Goal: Task Accomplishment & Management: Use online tool/utility

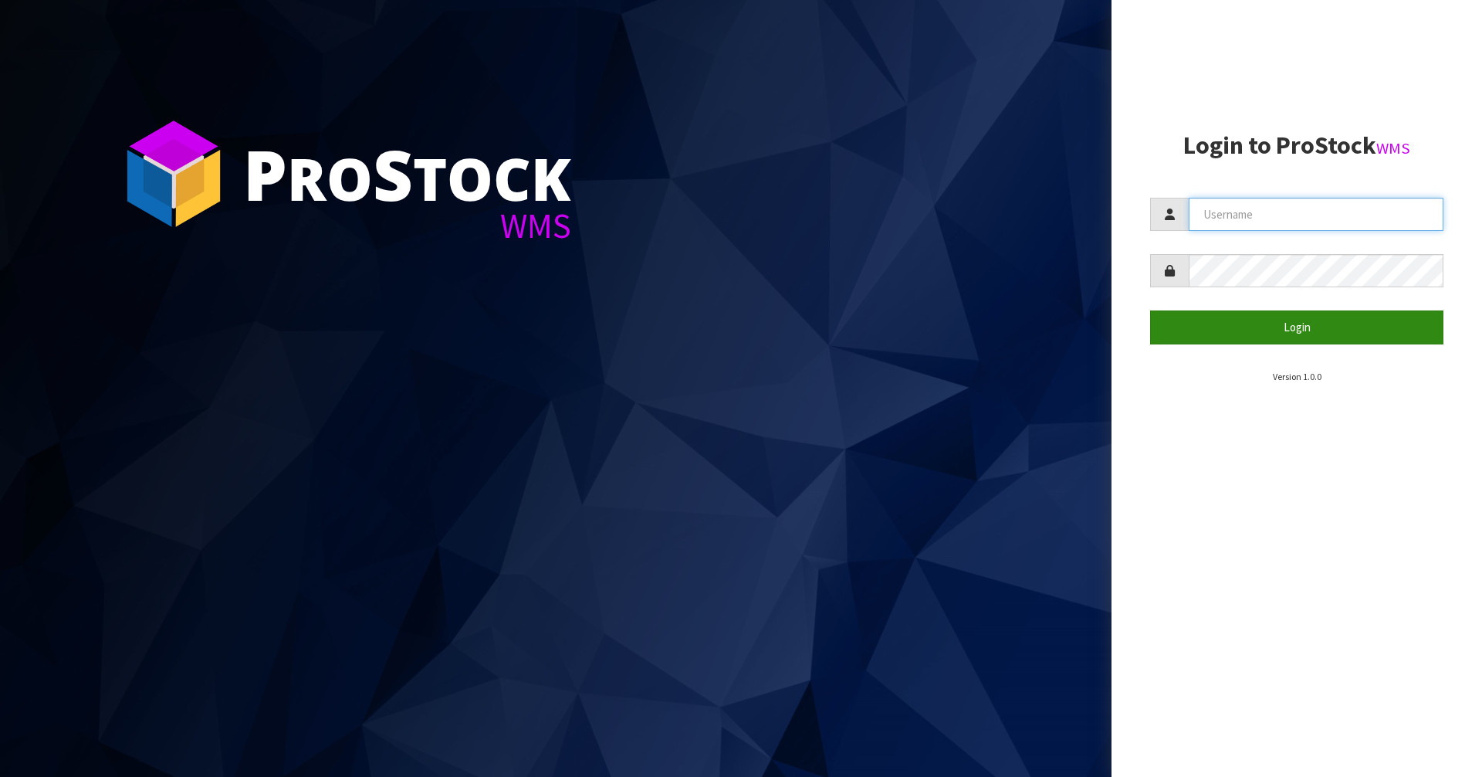
type input "Mana"
click at [1259, 322] on button "Login" at bounding box center [1296, 326] width 293 height 33
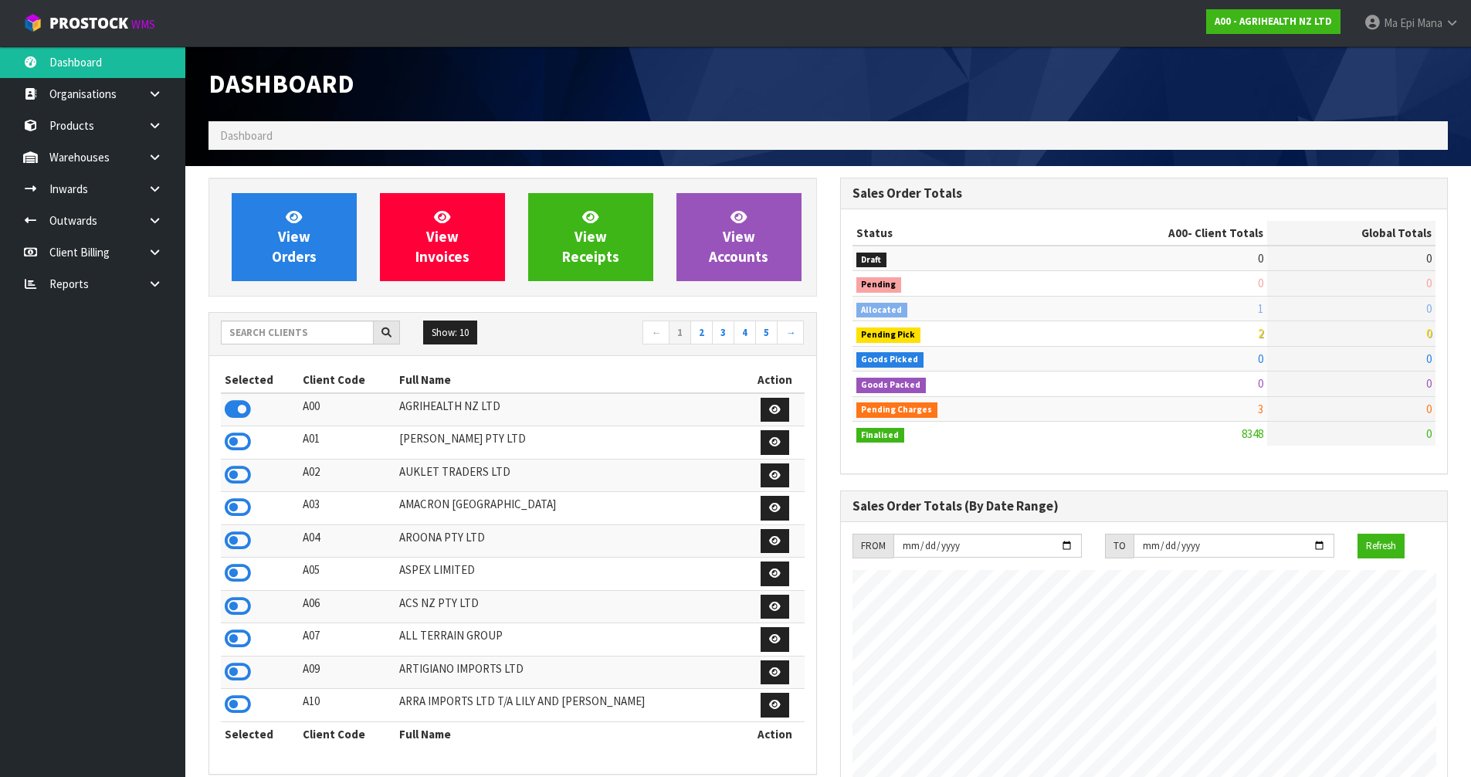
scroll to position [1170, 631]
click at [300, 326] on input "text" at bounding box center [297, 332] width 153 height 24
click at [307, 327] on input "text" at bounding box center [297, 332] width 153 height 24
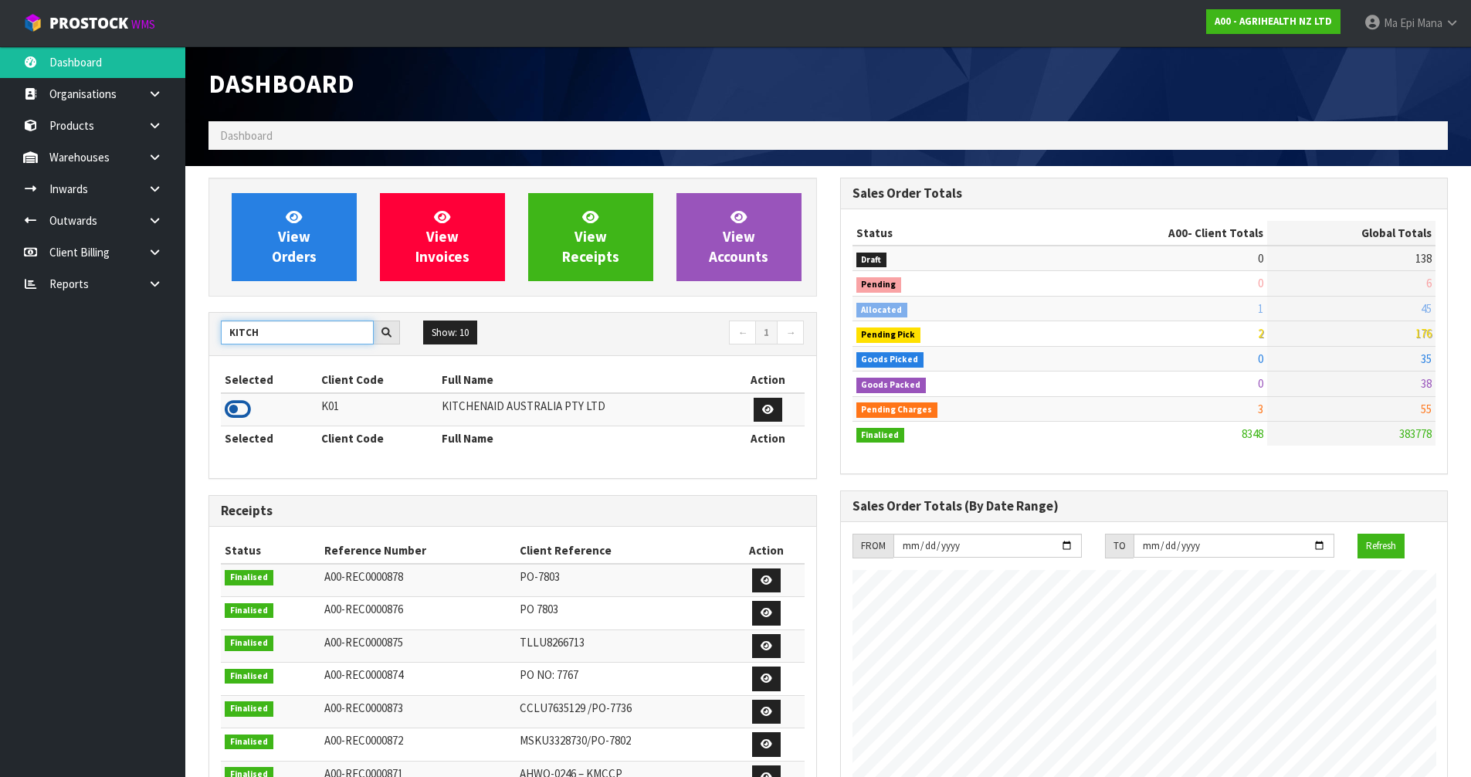
type input "KITCH"
click at [242, 400] on icon at bounding box center [238, 409] width 26 height 23
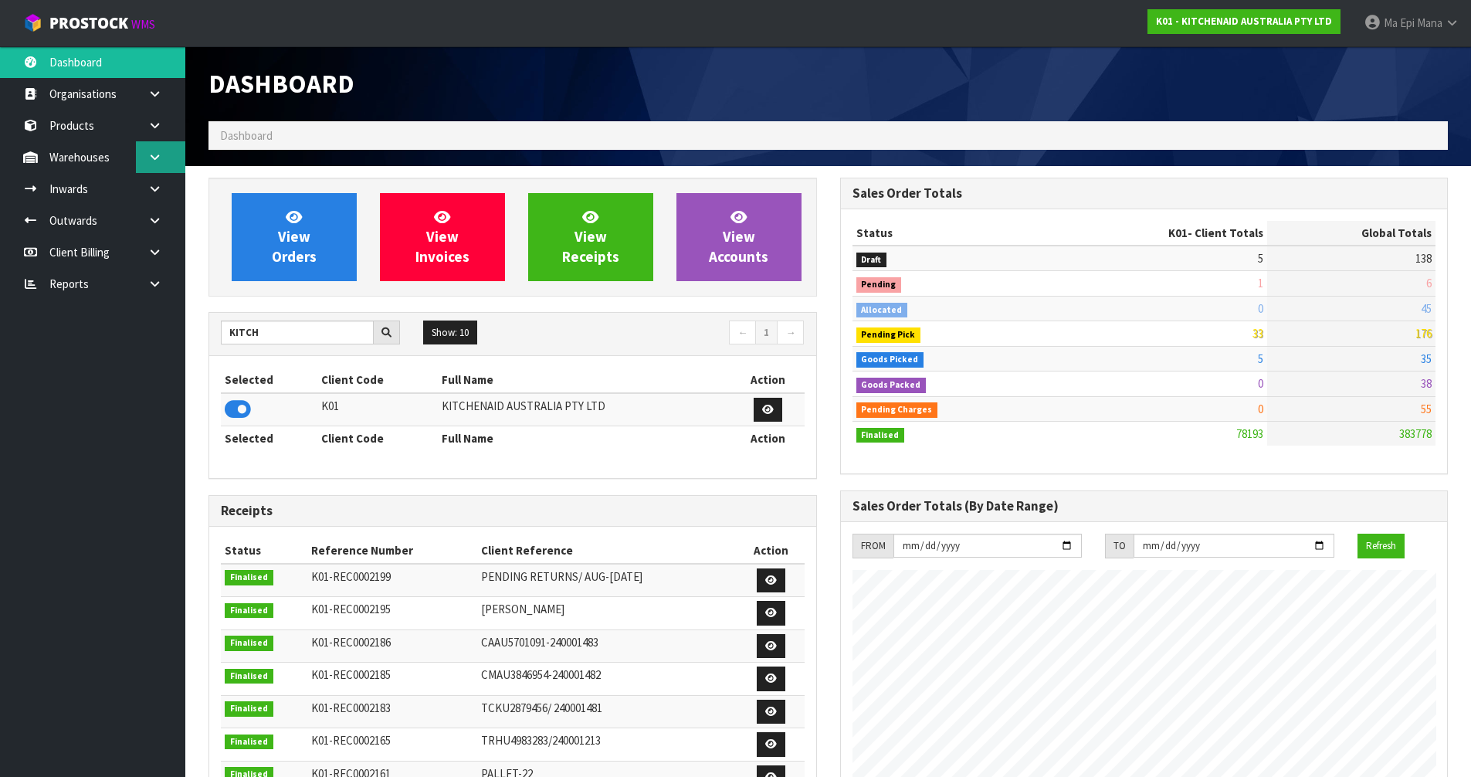
click at [163, 155] on link at bounding box center [160, 157] width 49 height 32
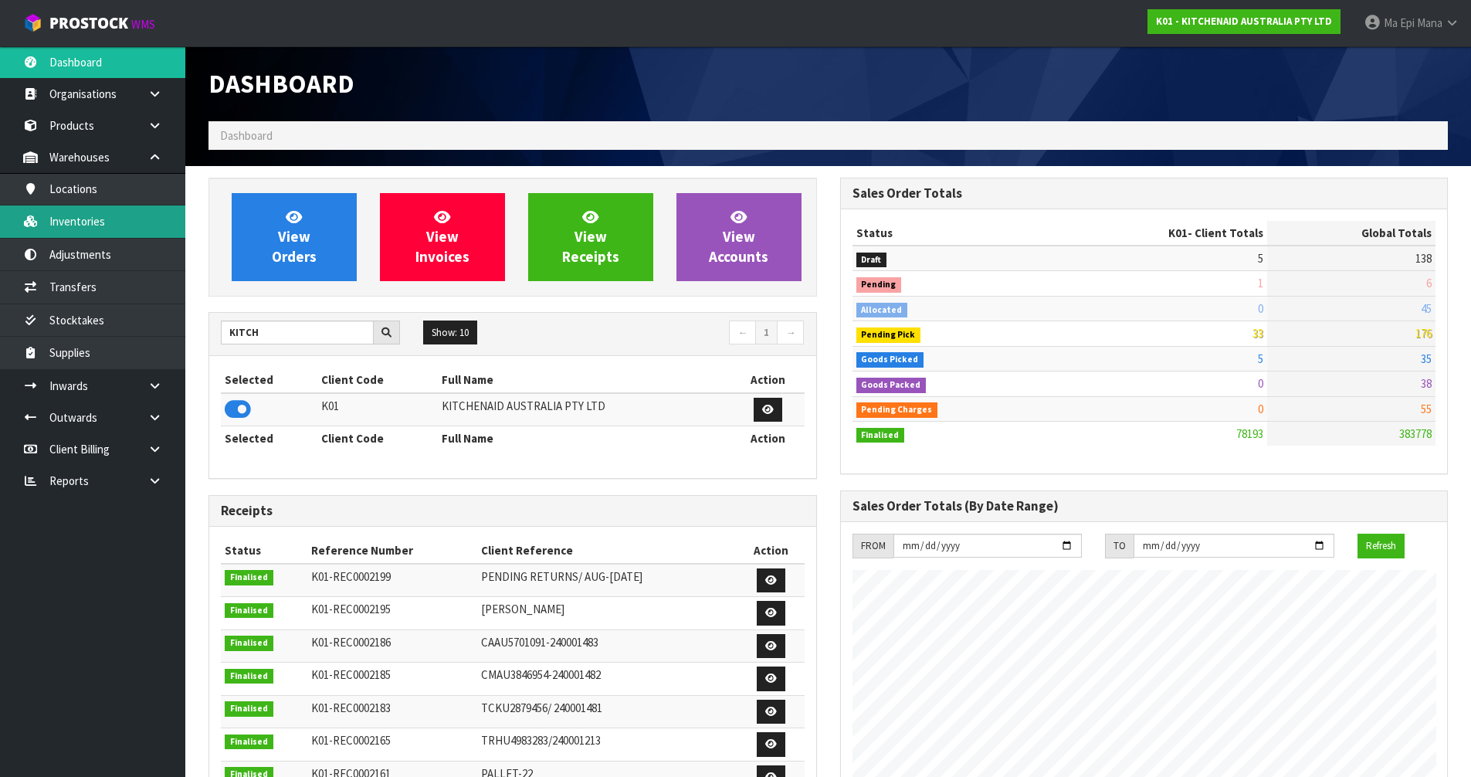
click at [108, 235] on link "Inventories" at bounding box center [92, 221] width 185 height 32
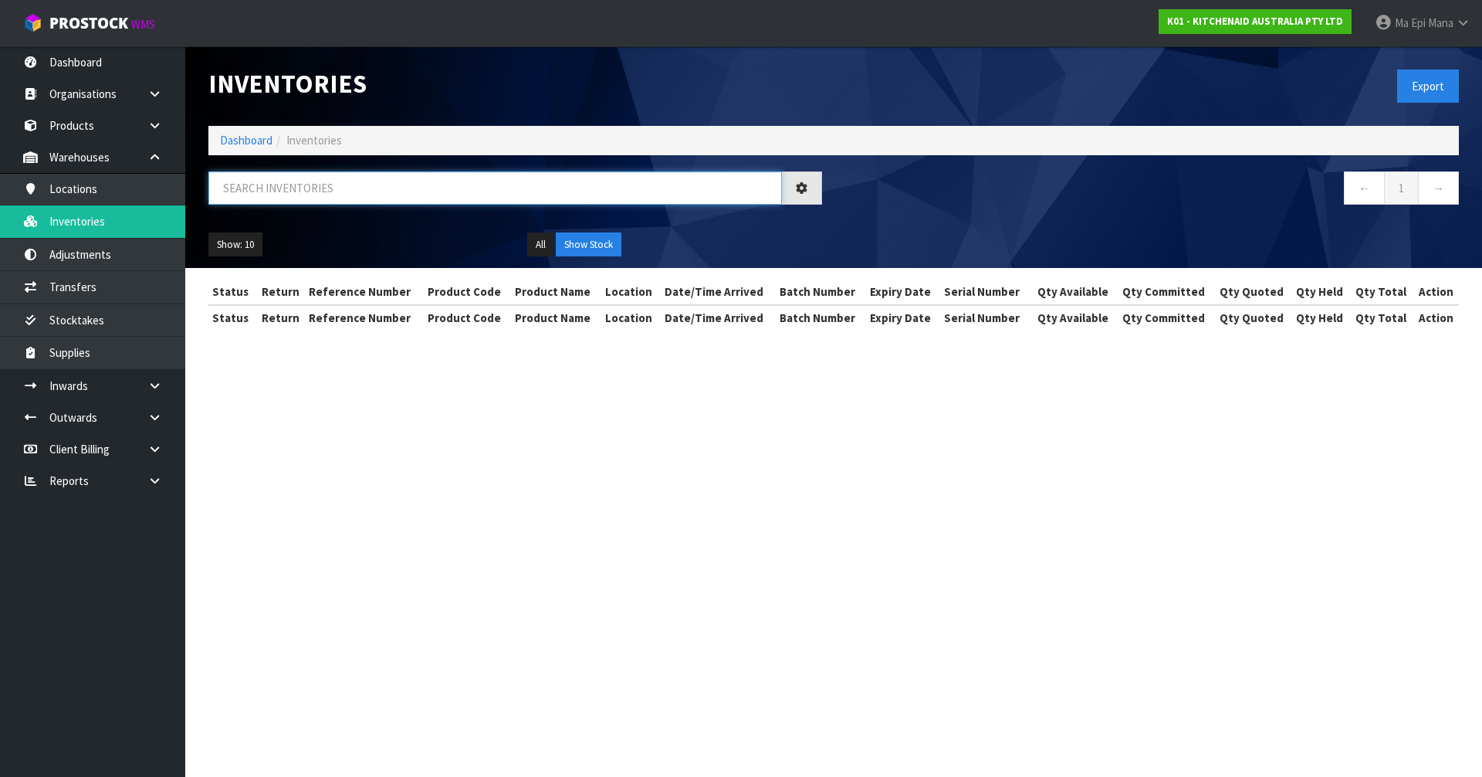
click at [263, 197] on input "text" at bounding box center [495, 187] width 574 height 33
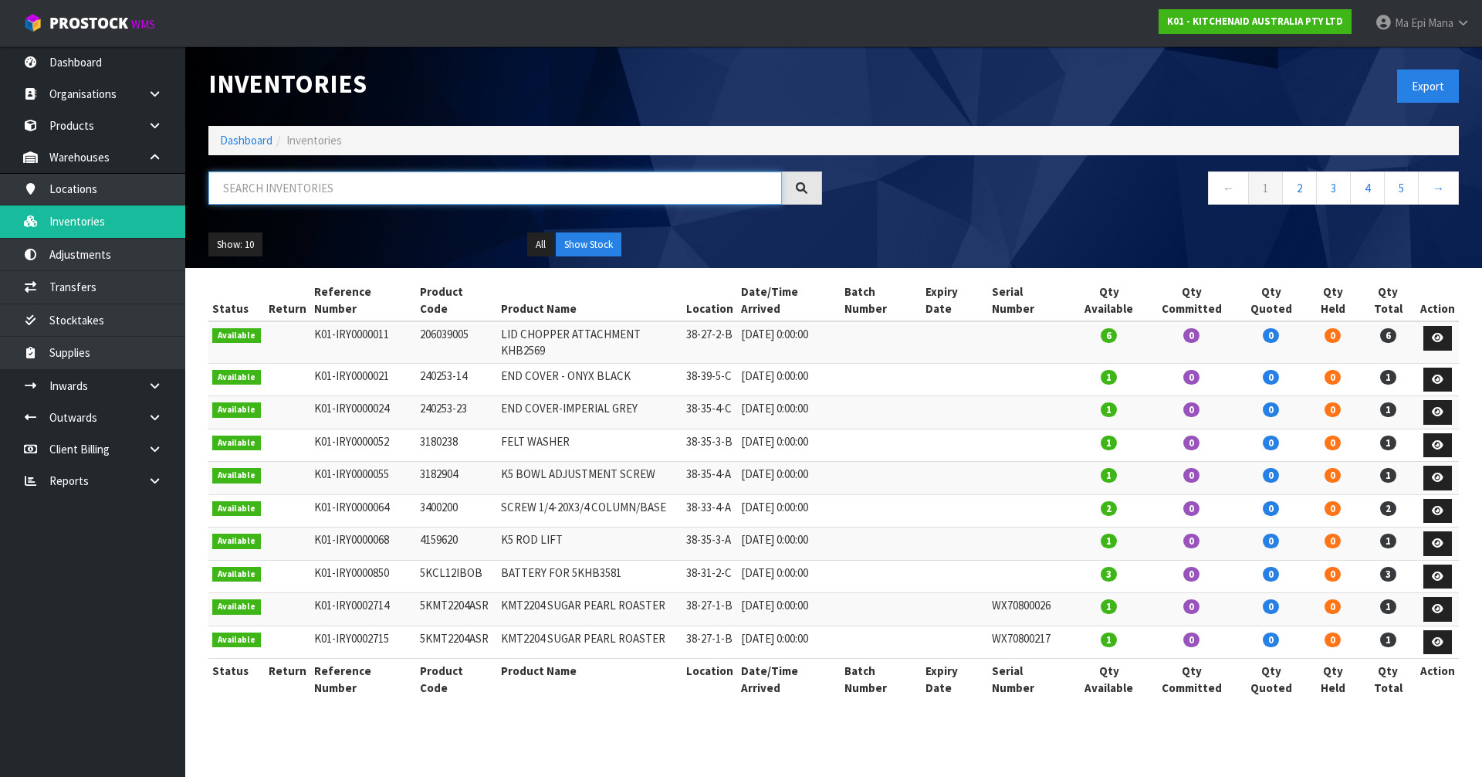
click at [361, 195] on input "text" at bounding box center [495, 187] width 574 height 33
paste input "WXD3200076"
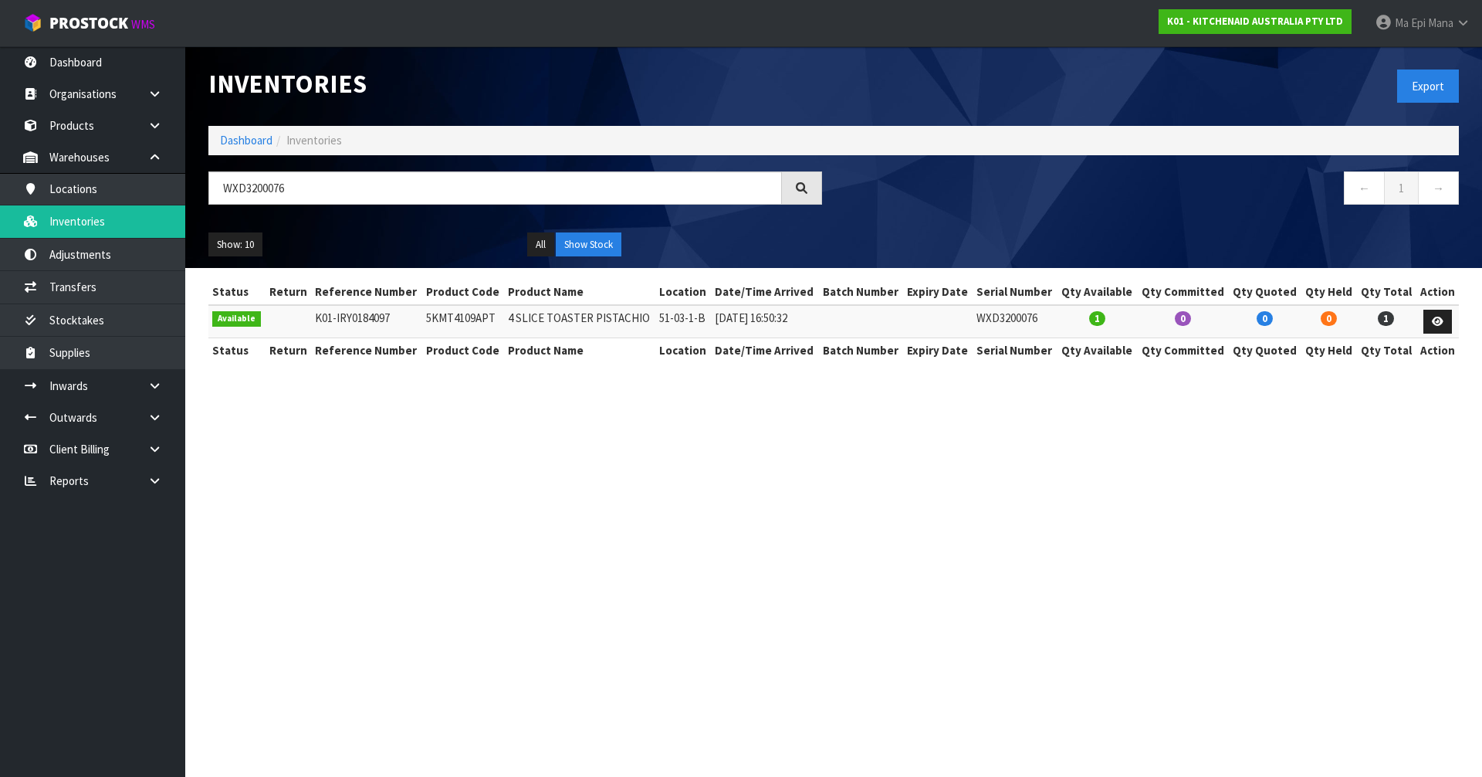
click at [676, 310] on td "51-03-1-B" at bounding box center [683, 321] width 56 height 33
copy tr "51-03-1-B"
click at [423, 186] on input "WXD3200076" at bounding box center [495, 187] width 574 height 33
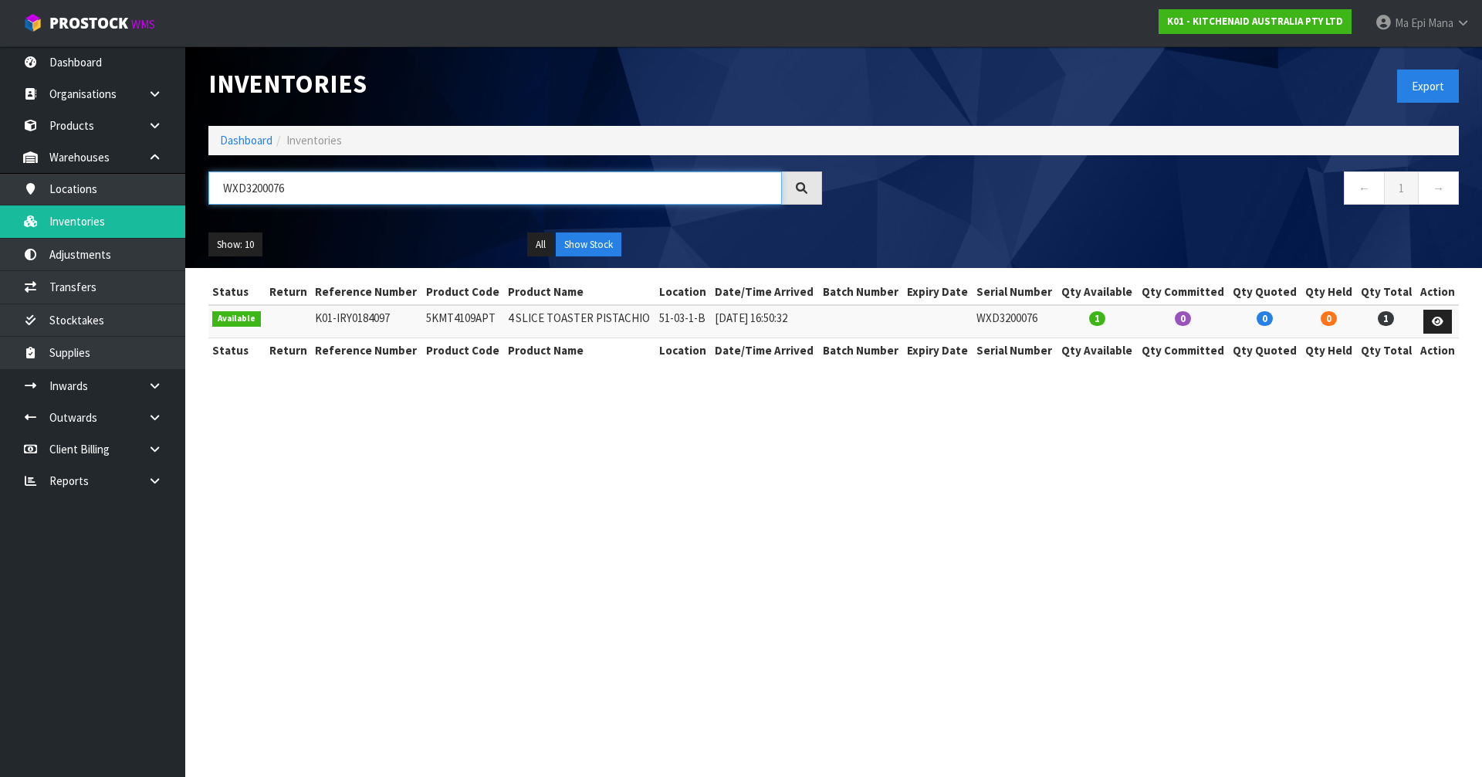
click at [423, 186] on input "WXD3200076" at bounding box center [495, 187] width 574 height 33
paste input "51-03-1-B"
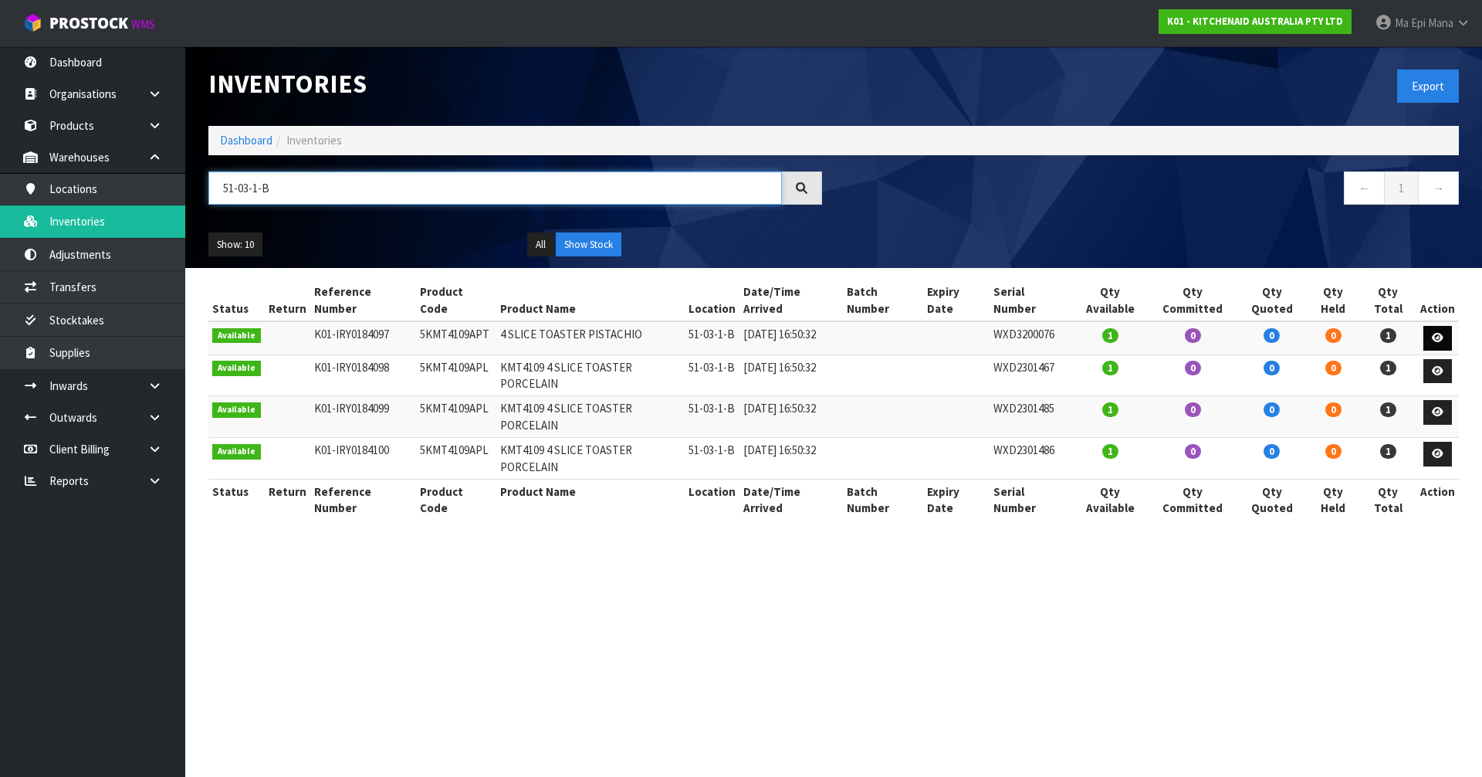
type input "51-03-1-B"
click at [1435, 333] on icon at bounding box center [1438, 338] width 12 height 10
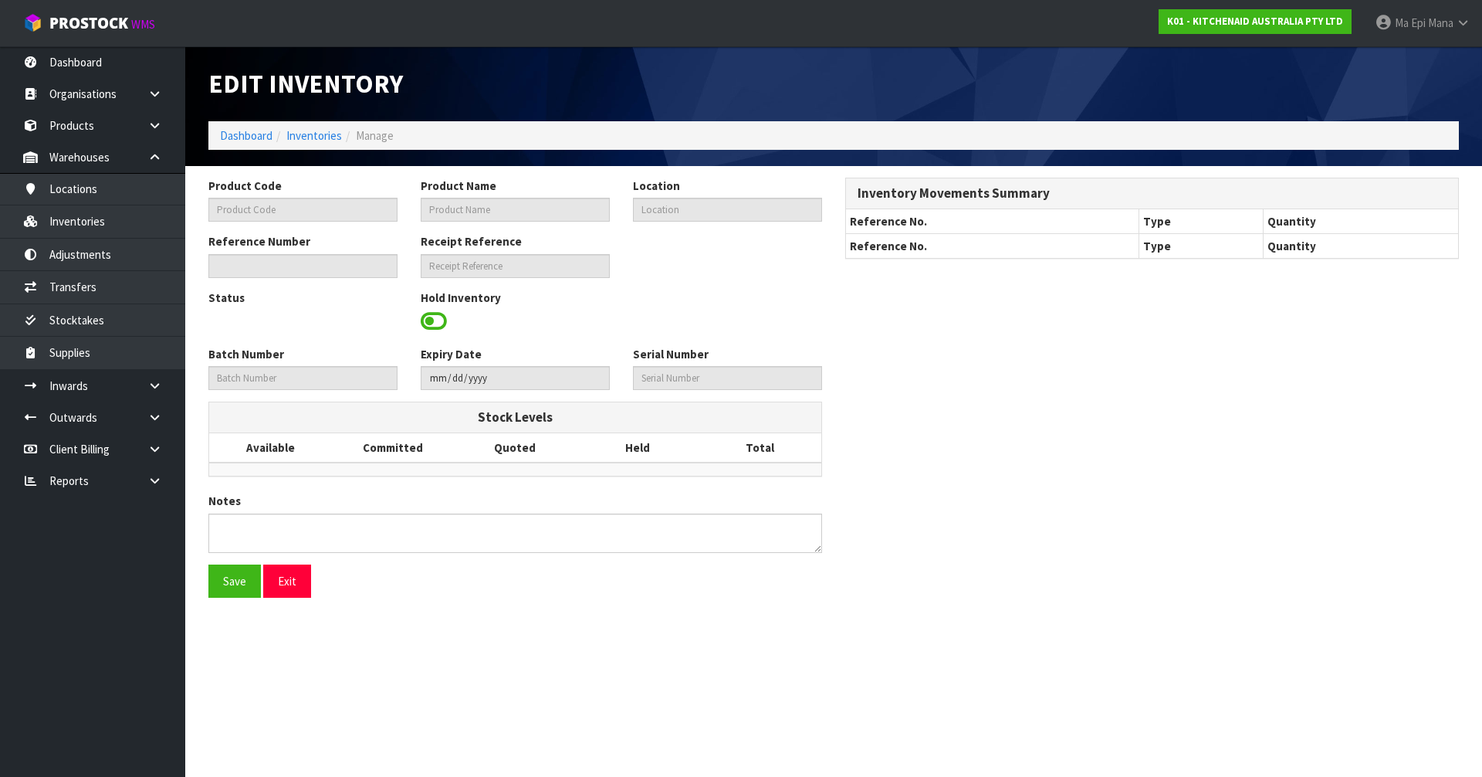
type input "5KMT4109APT"
type input "4 SLICE TOASTER PISTACHIO"
type input "51-03-1-B"
type input "K01-IRY0184097"
type input "K01-REC0002185"
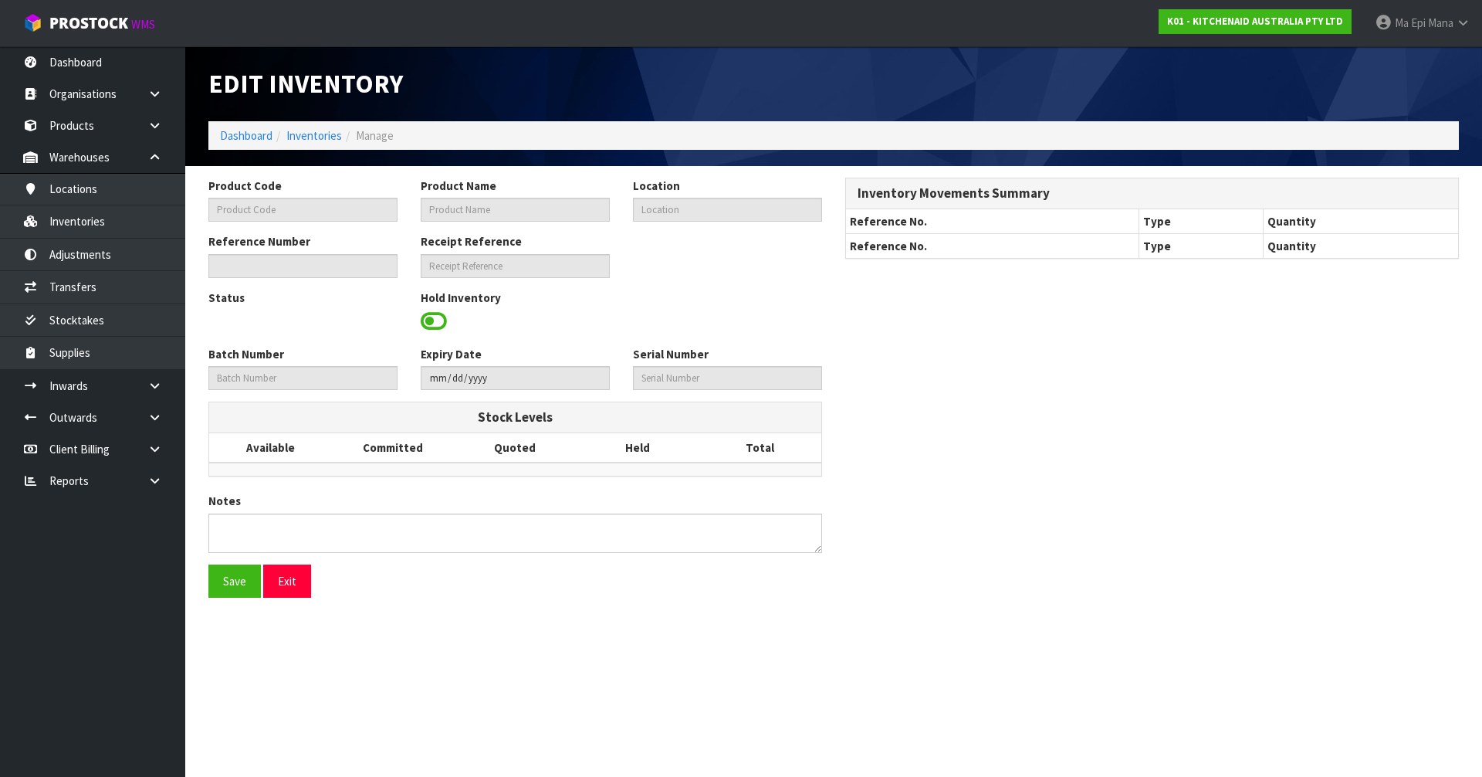
type input "WXD3200076"
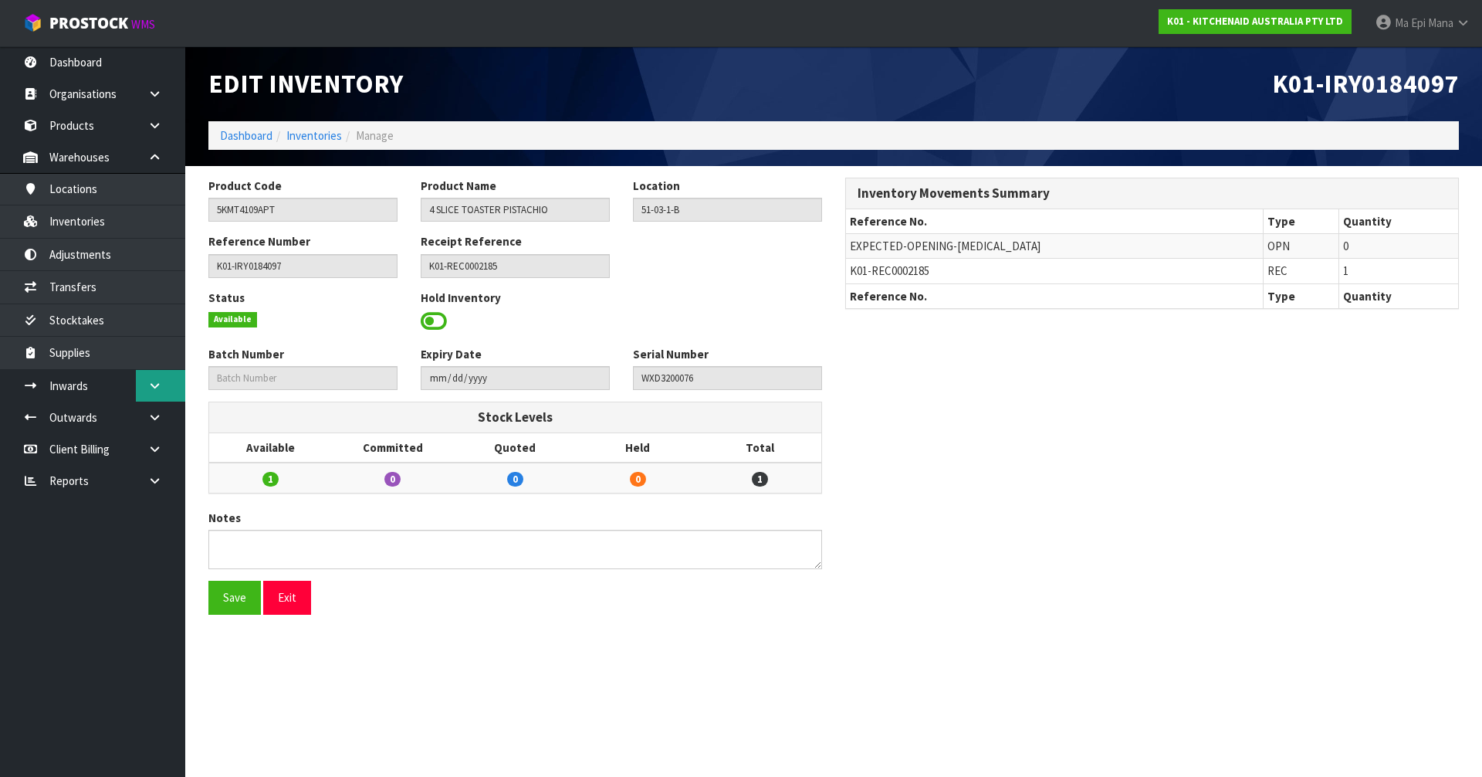
click at [152, 383] on icon at bounding box center [154, 386] width 15 height 12
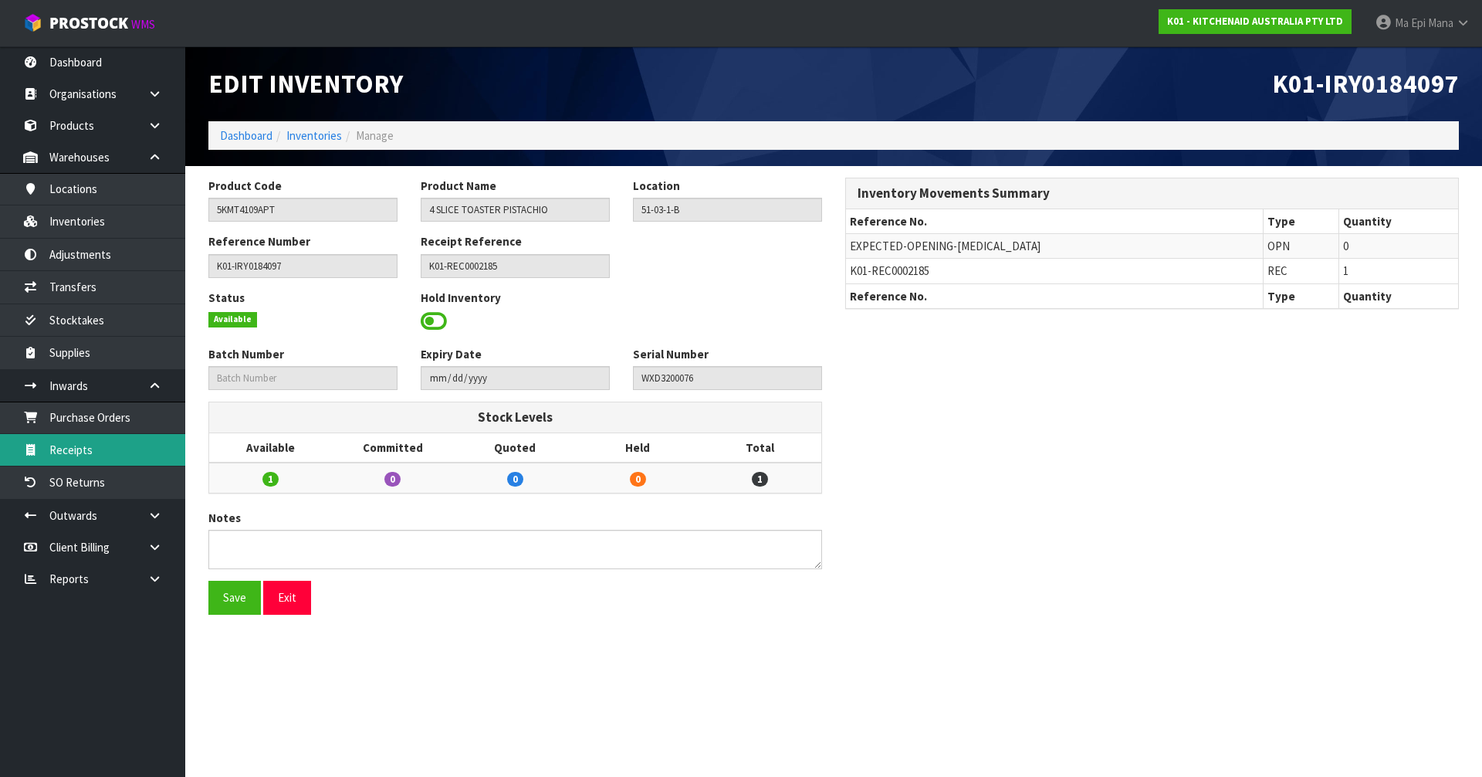
click at [128, 442] on link "Receipts" at bounding box center [92, 450] width 185 height 32
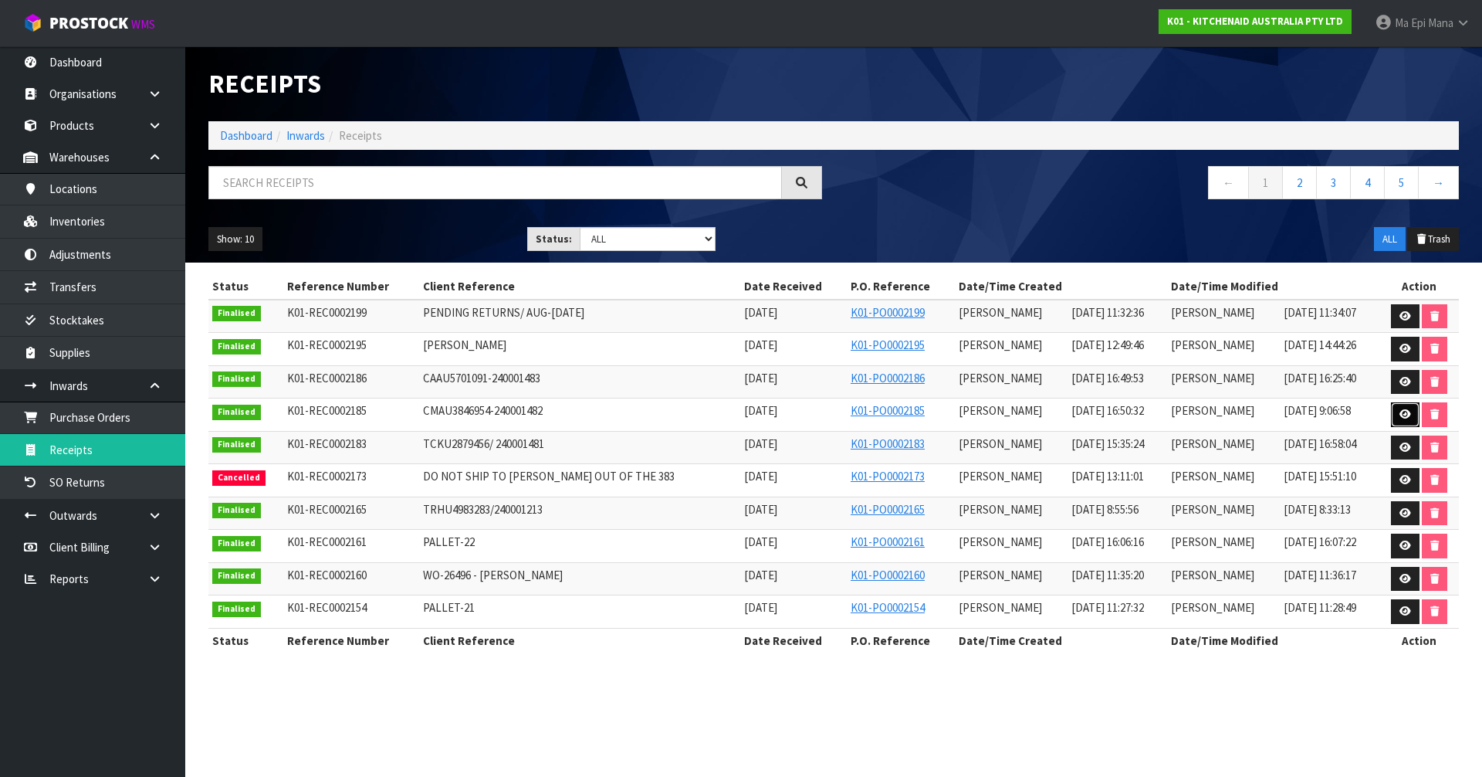
click at [1407, 411] on icon at bounding box center [1406, 414] width 12 height 10
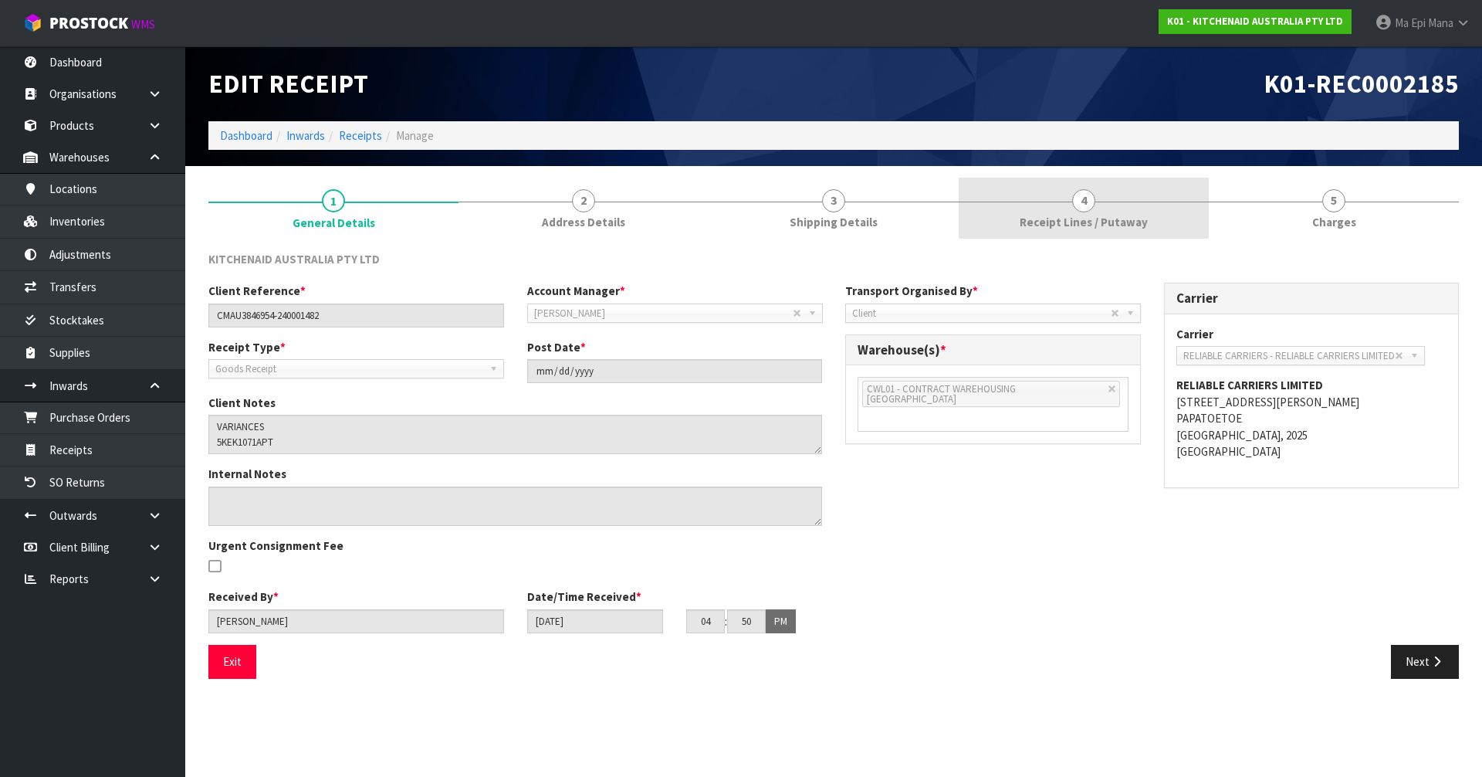
click at [1067, 222] on span "Receipt Lines / Putaway" at bounding box center [1084, 222] width 128 height 16
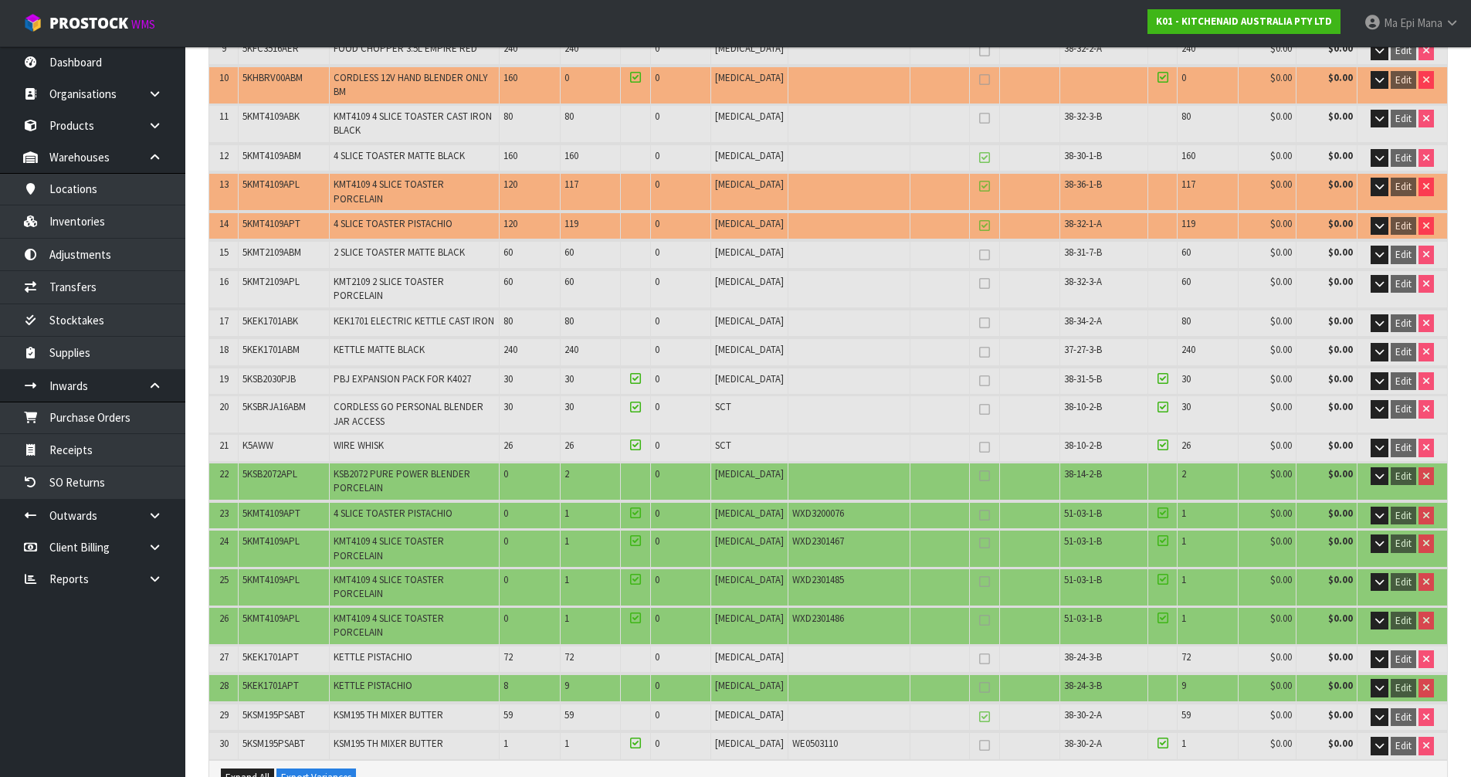
scroll to position [540, 0]
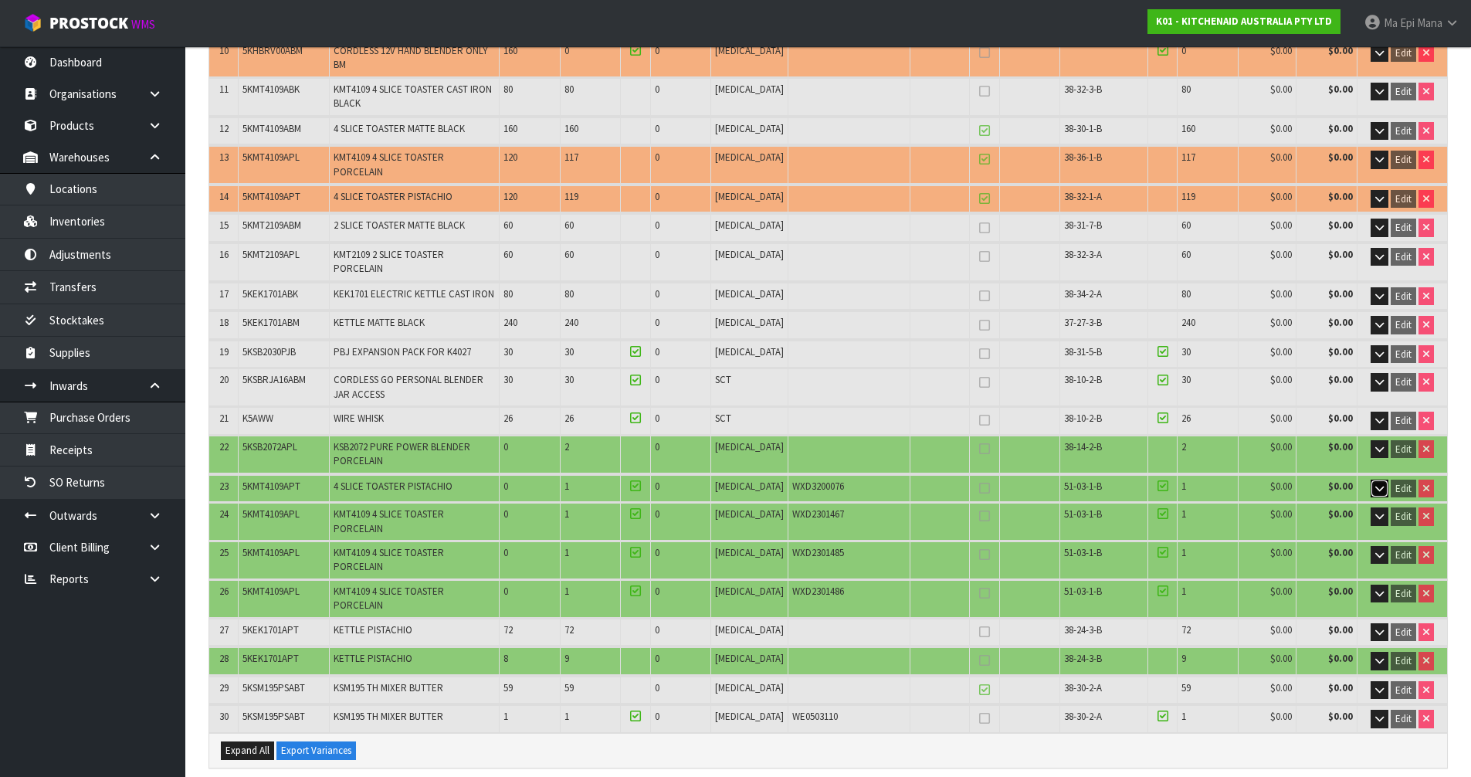
click at [1371, 479] on button "button" at bounding box center [1379, 488] width 18 height 19
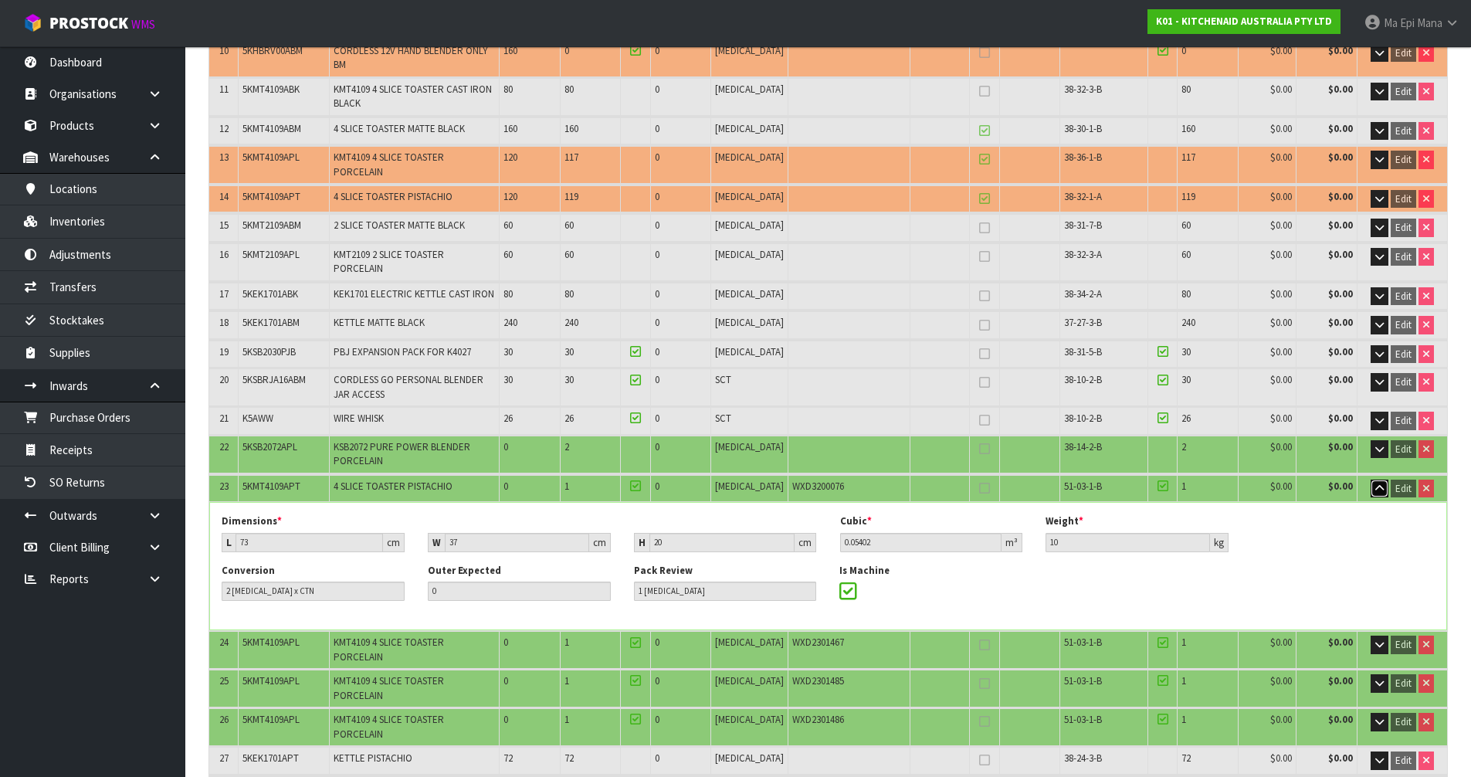
click at [1371, 479] on button "button" at bounding box center [1379, 488] width 18 height 19
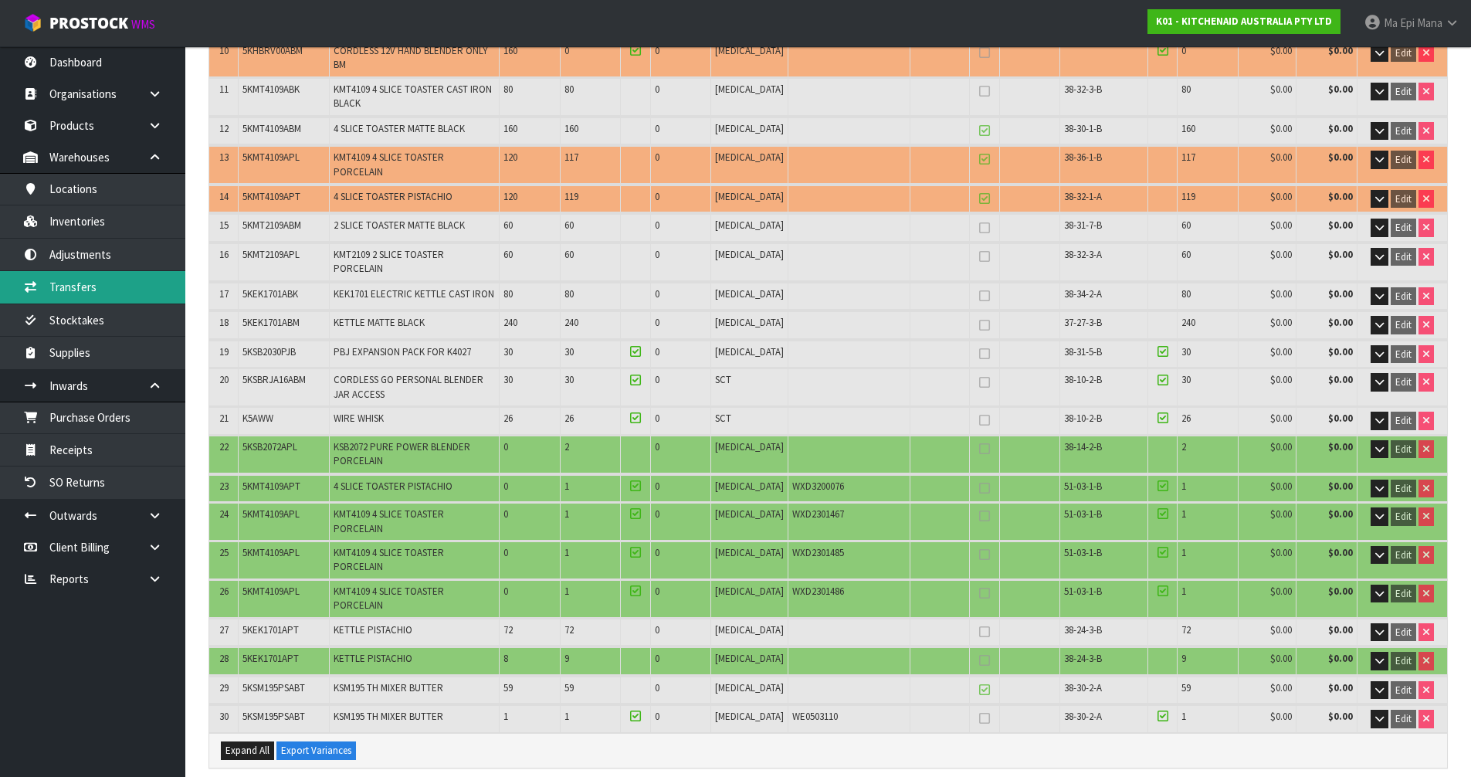
click at [100, 280] on link "Transfers" at bounding box center [92, 287] width 185 height 32
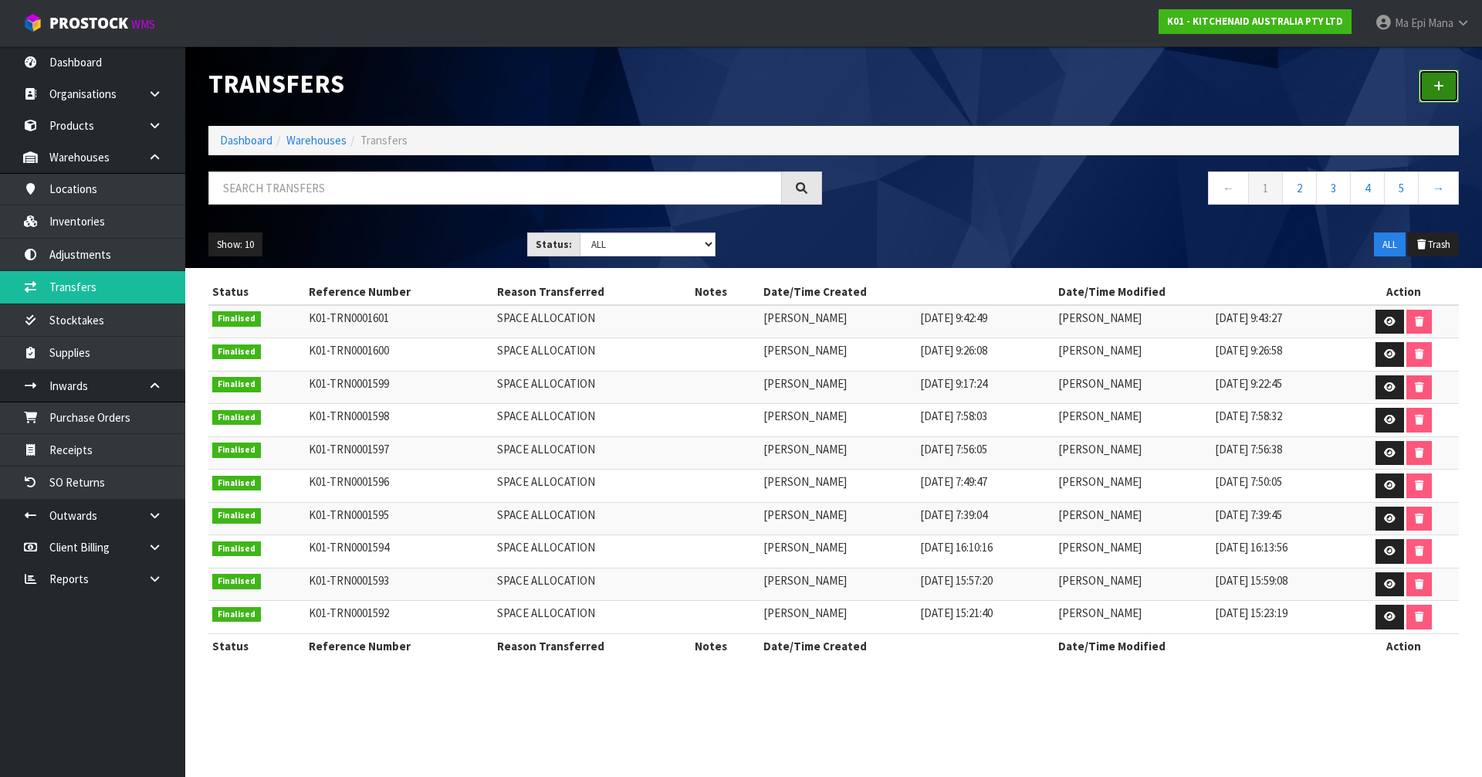
click at [1424, 71] on link at bounding box center [1439, 85] width 40 height 33
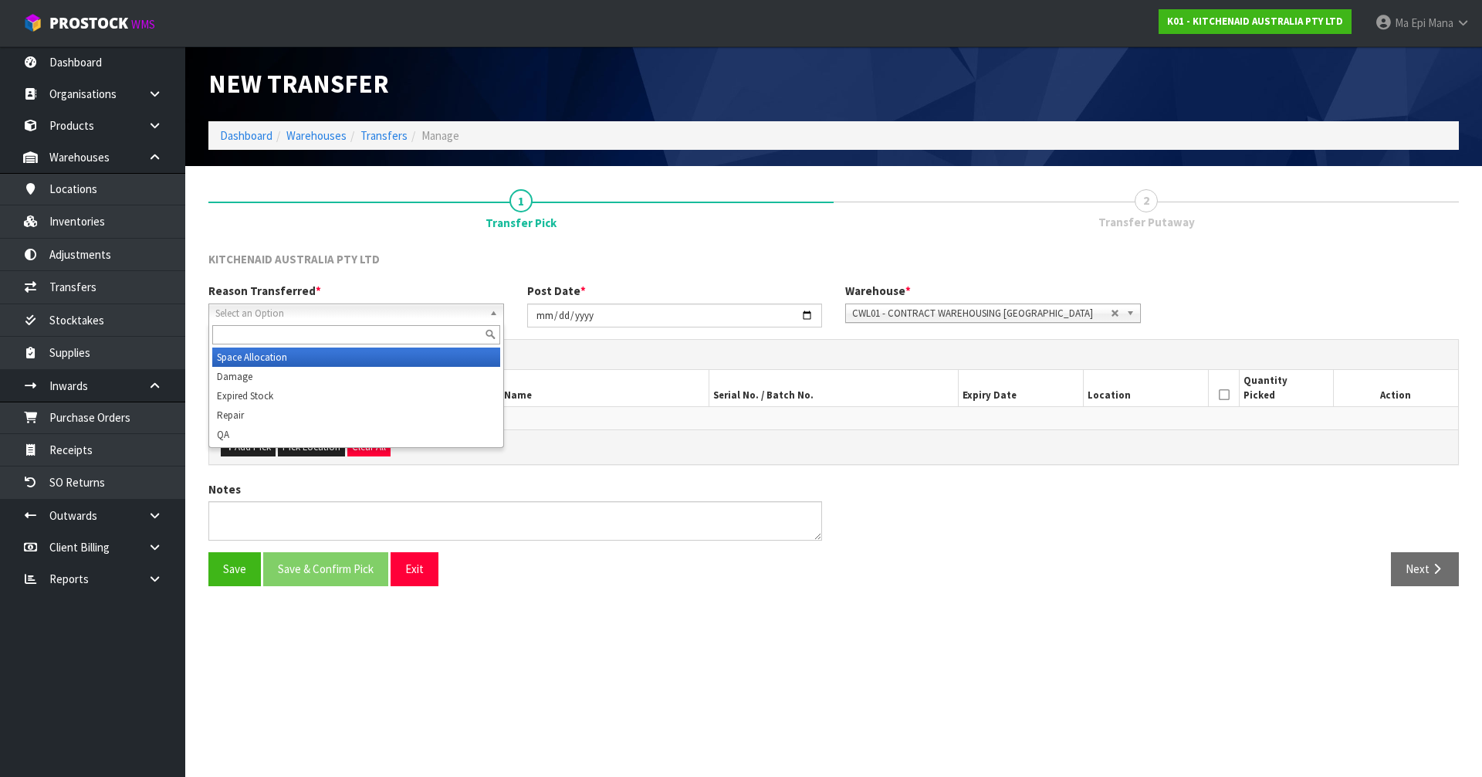
click at [395, 309] on span "Select an Option" at bounding box center [349, 313] width 268 height 19
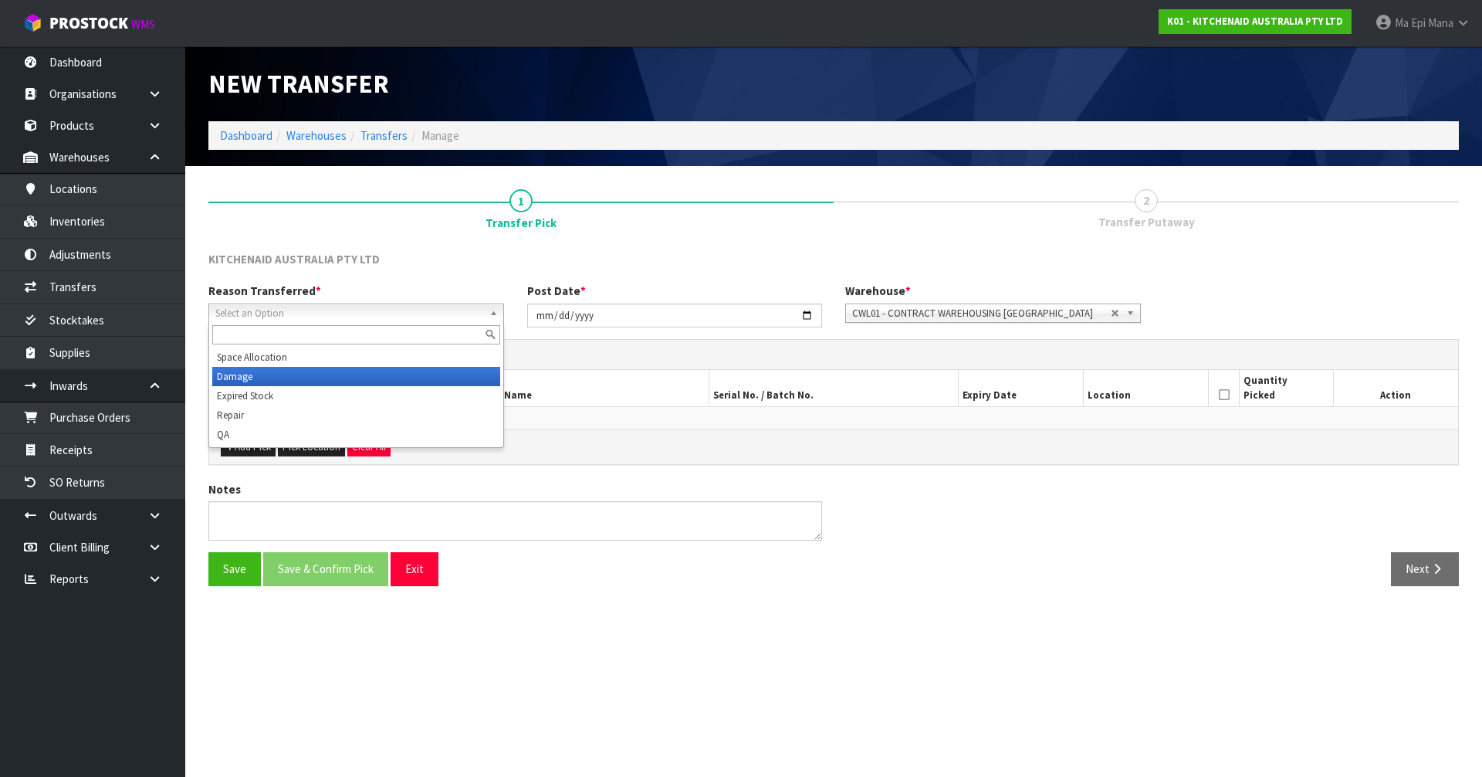
click at [253, 371] on li "Damage" at bounding box center [356, 376] width 288 height 19
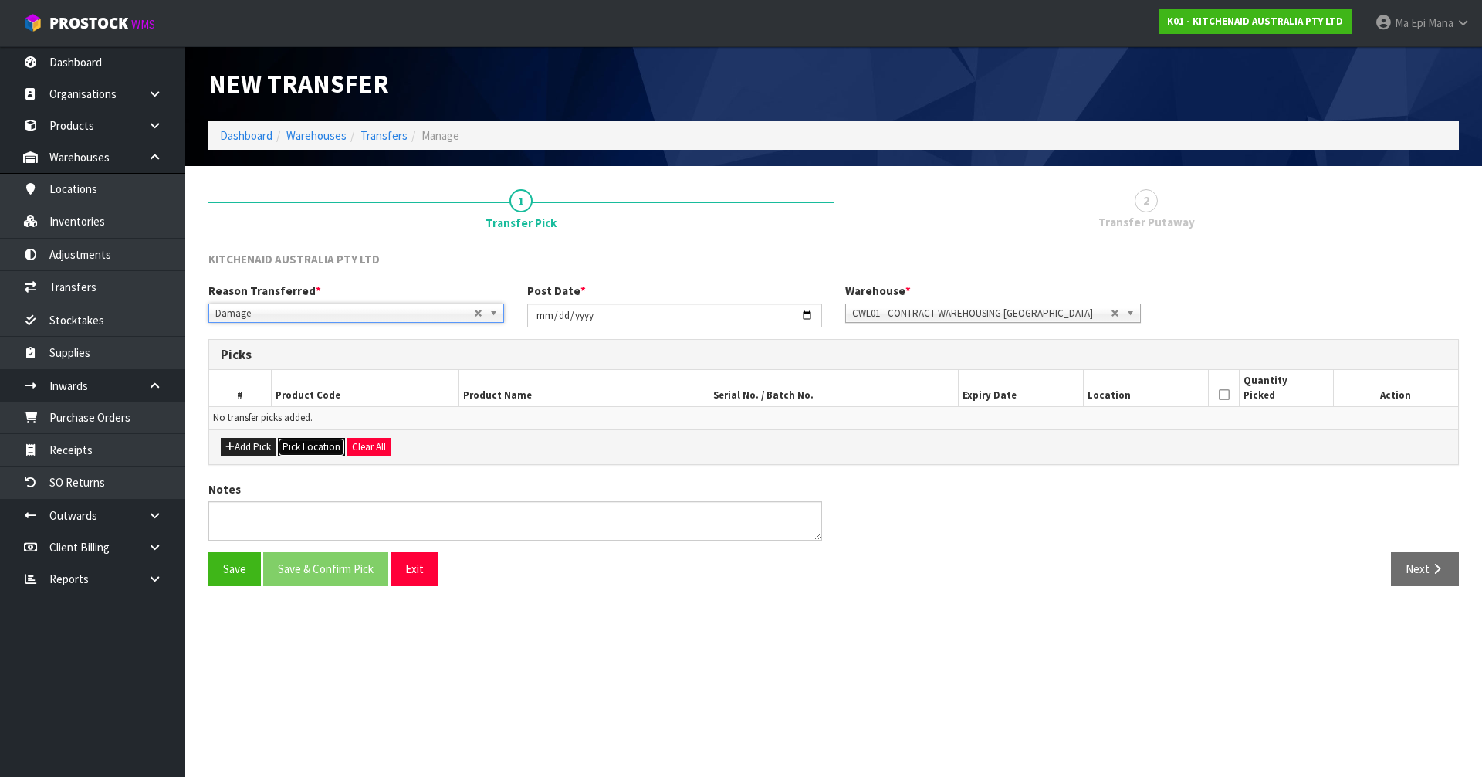
click at [301, 449] on button "Pick Location" at bounding box center [311, 447] width 67 height 19
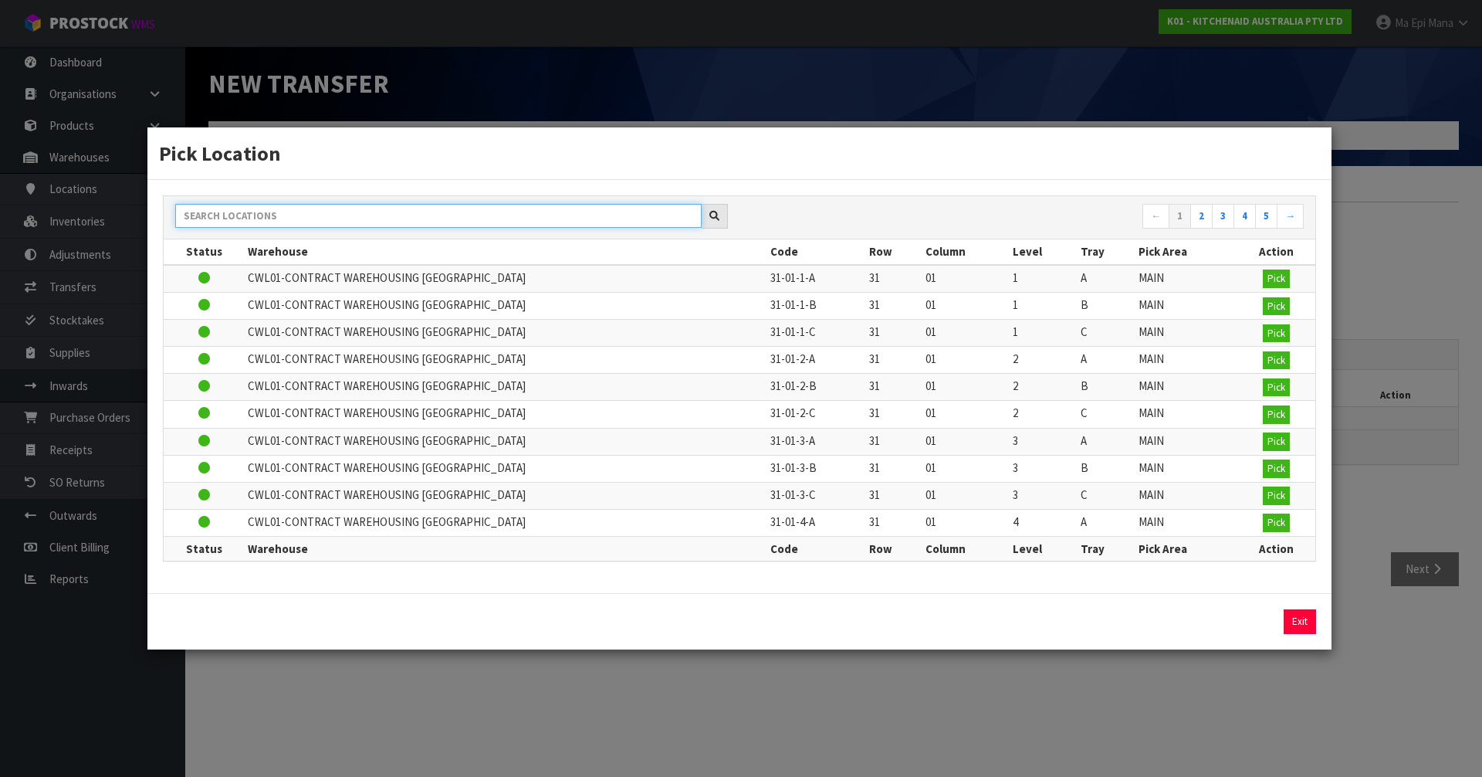
click at [439, 210] on input "text" at bounding box center [438, 216] width 527 height 24
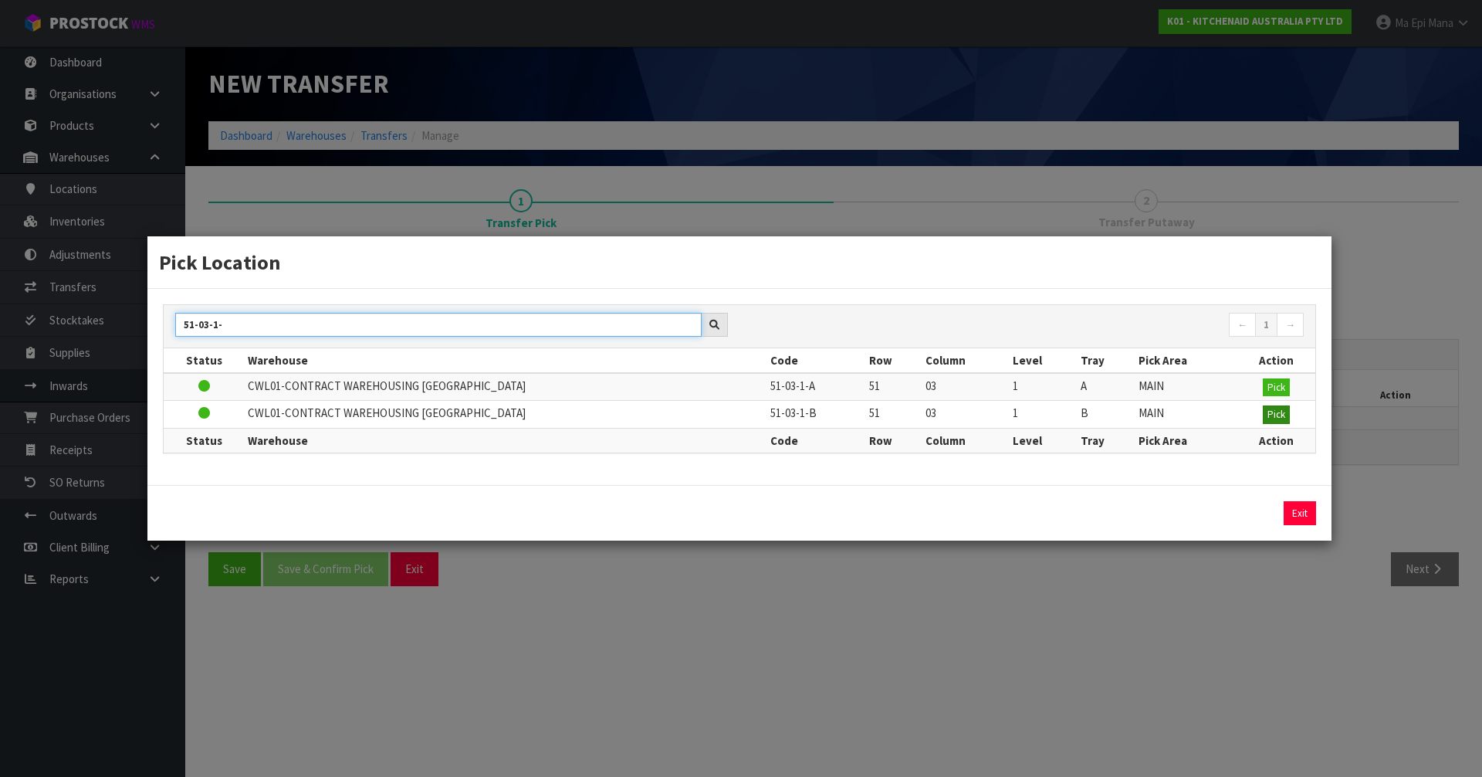
type input "51-03-1-"
click at [1273, 413] on span "Pick" at bounding box center [1277, 414] width 18 height 13
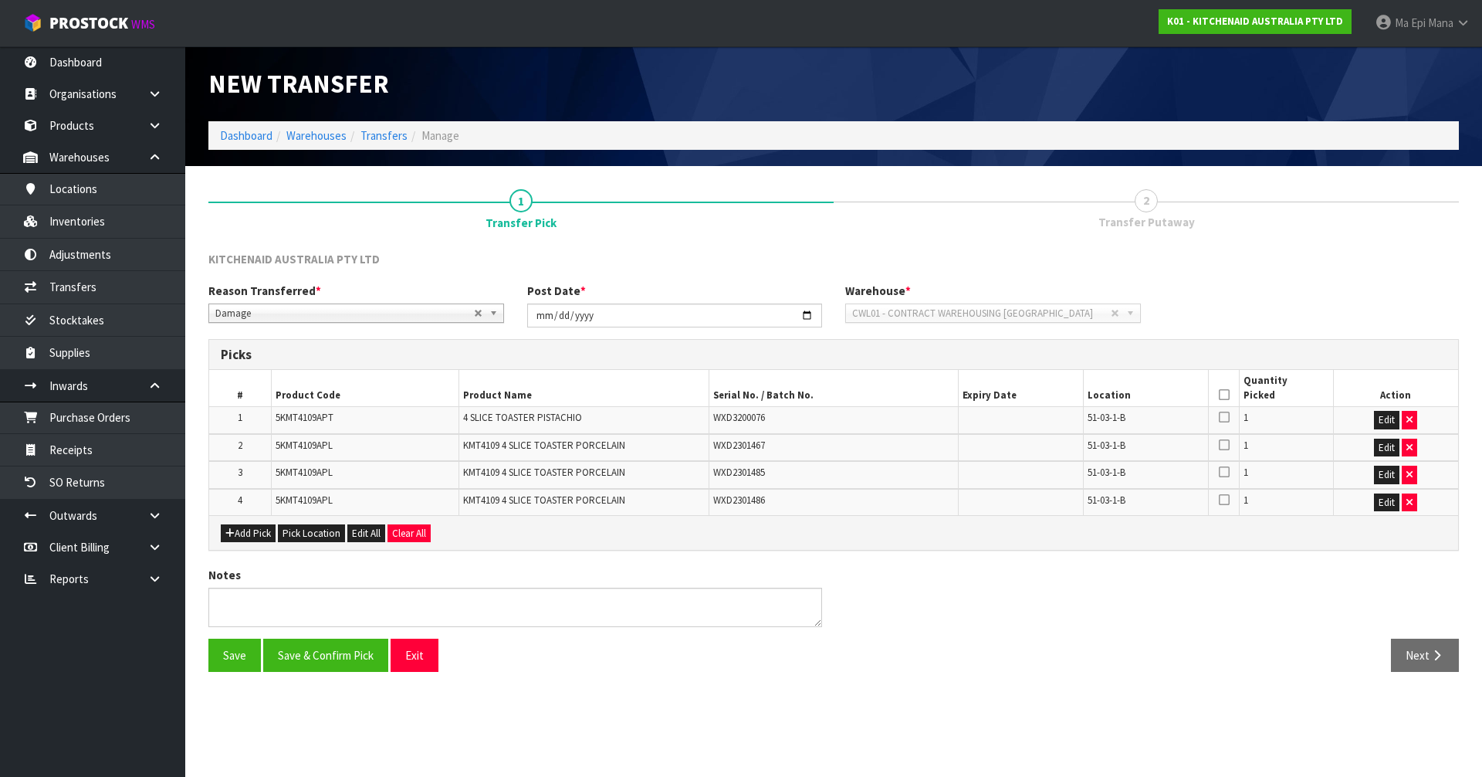
click at [1221, 395] on icon at bounding box center [1224, 395] width 11 height 1
click at [303, 659] on button "Save & Confirm Pick" at bounding box center [325, 654] width 125 height 33
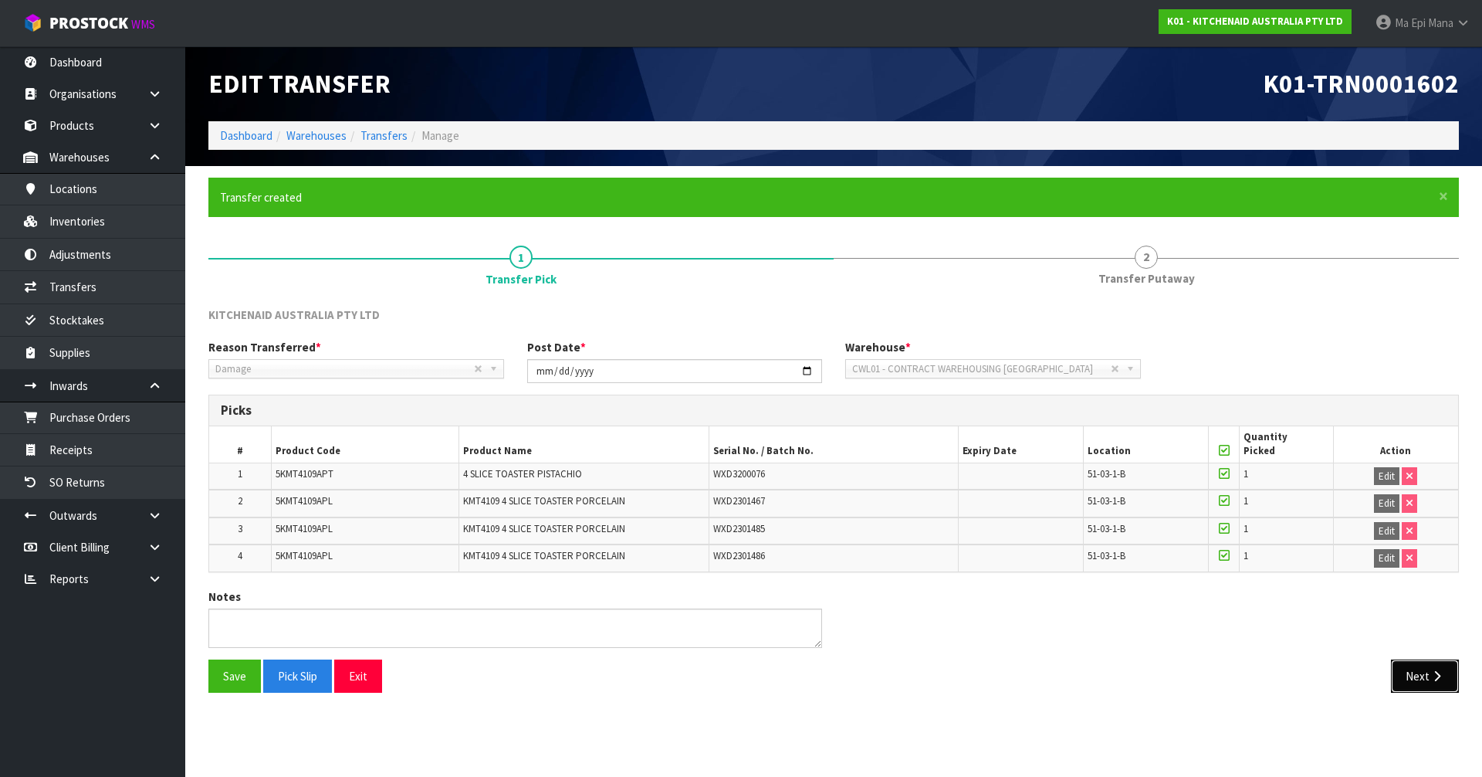
click at [1434, 672] on icon "button" at bounding box center [1437, 676] width 15 height 12
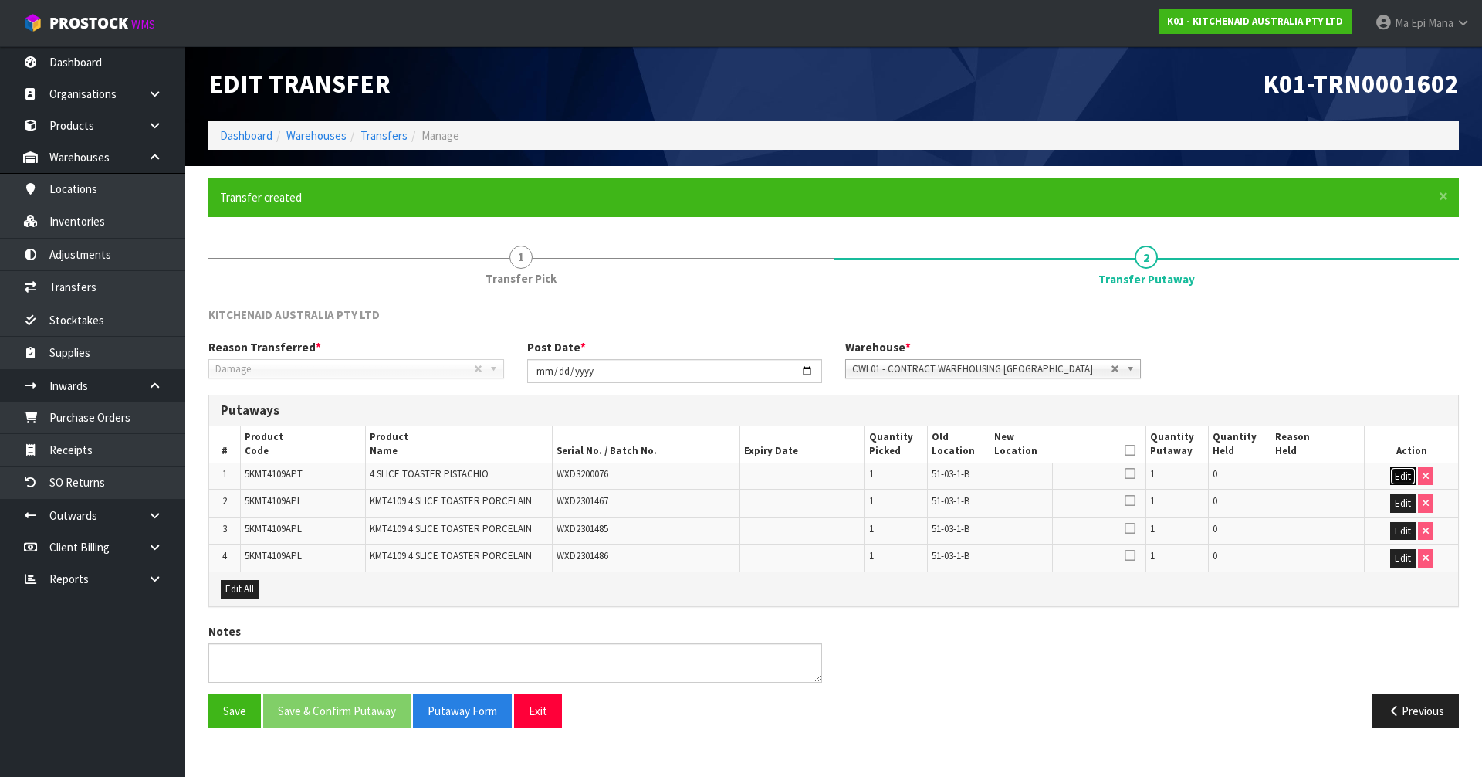
click at [1395, 472] on button "Edit" at bounding box center [1402, 476] width 25 height 19
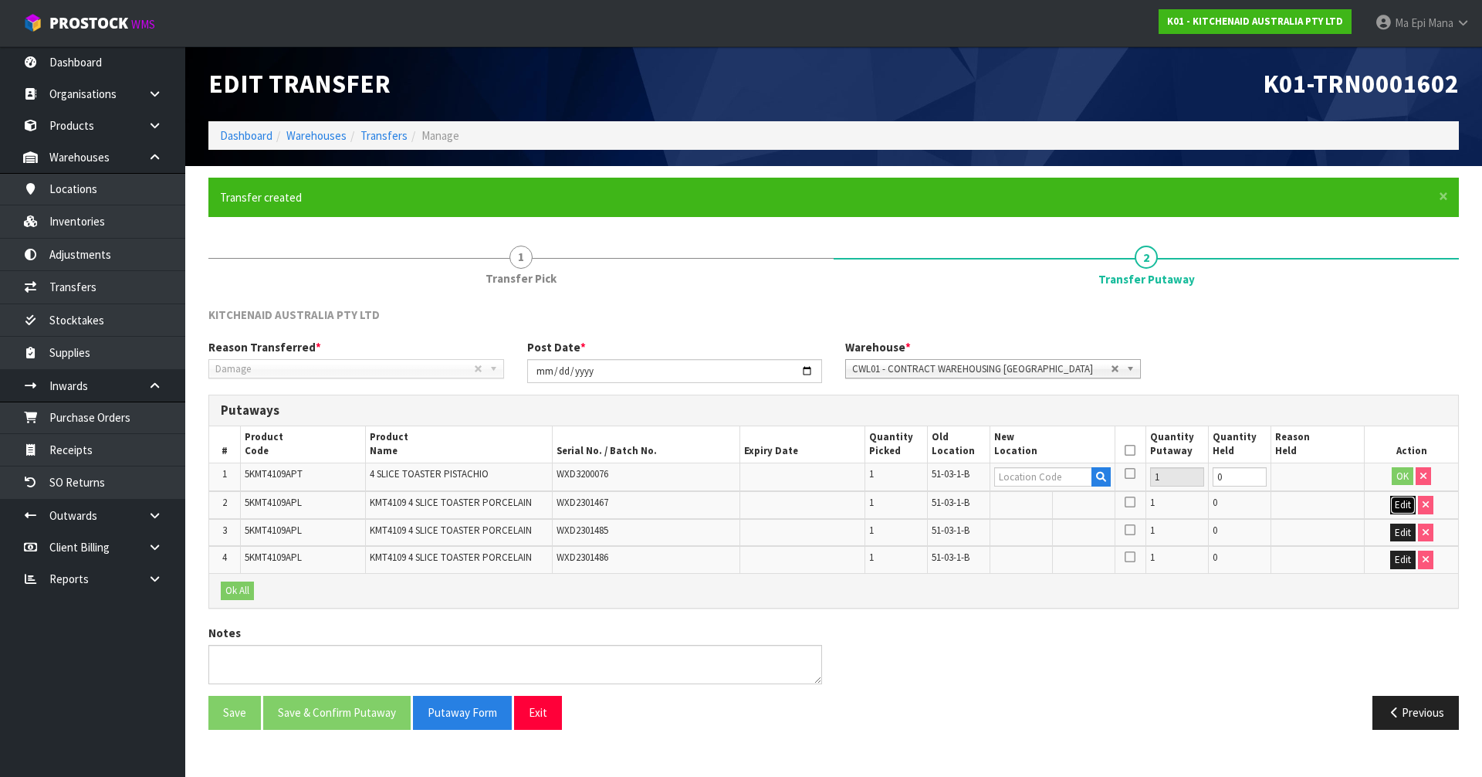
click at [1406, 506] on button "Edit" at bounding box center [1402, 505] width 25 height 19
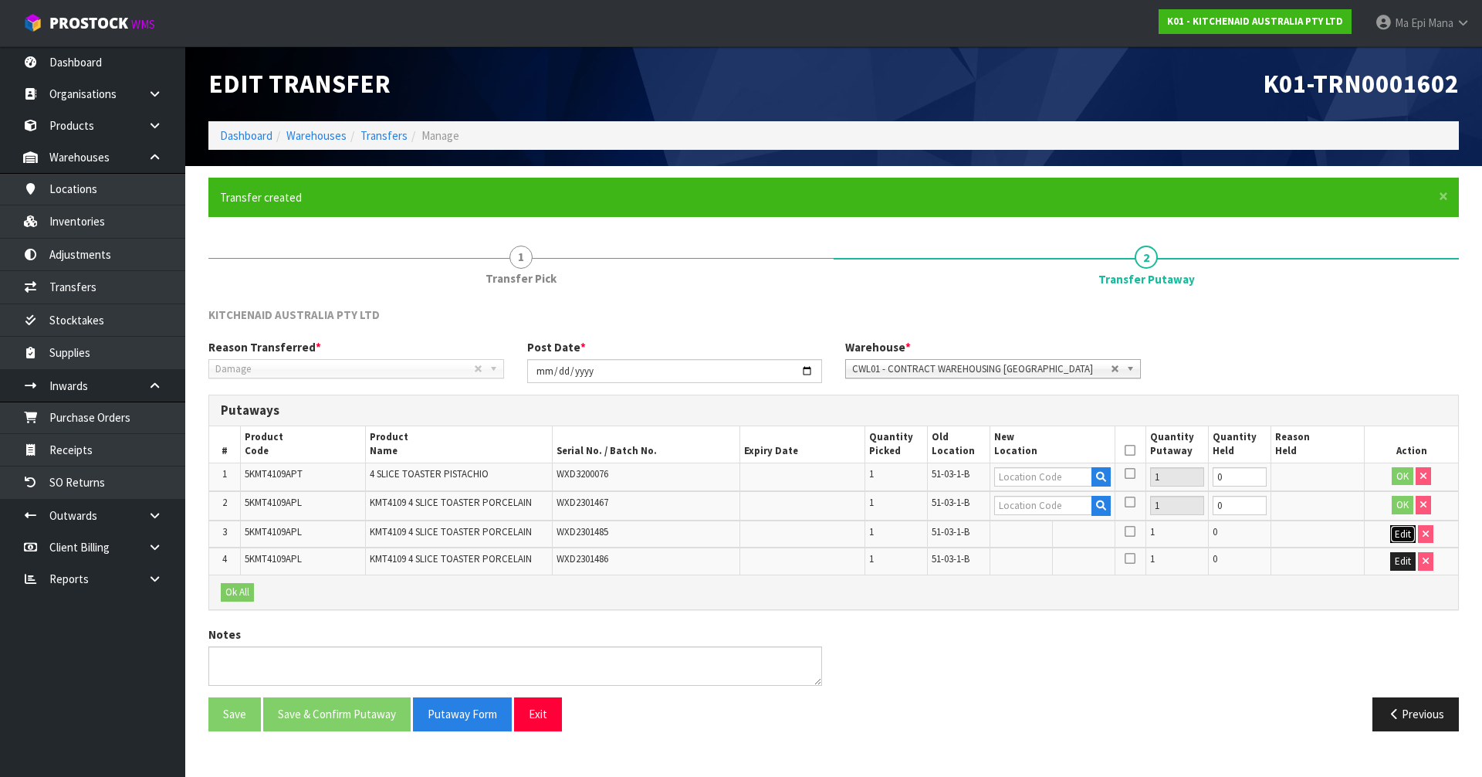
drag, startPoint x: 1402, startPoint y: 531, endPoint x: 1414, endPoint y: 574, distance: 44.2
click at [1403, 531] on button "Edit" at bounding box center [1402, 534] width 25 height 19
click at [1397, 567] on button "Edit" at bounding box center [1402, 563] width 25 height 19
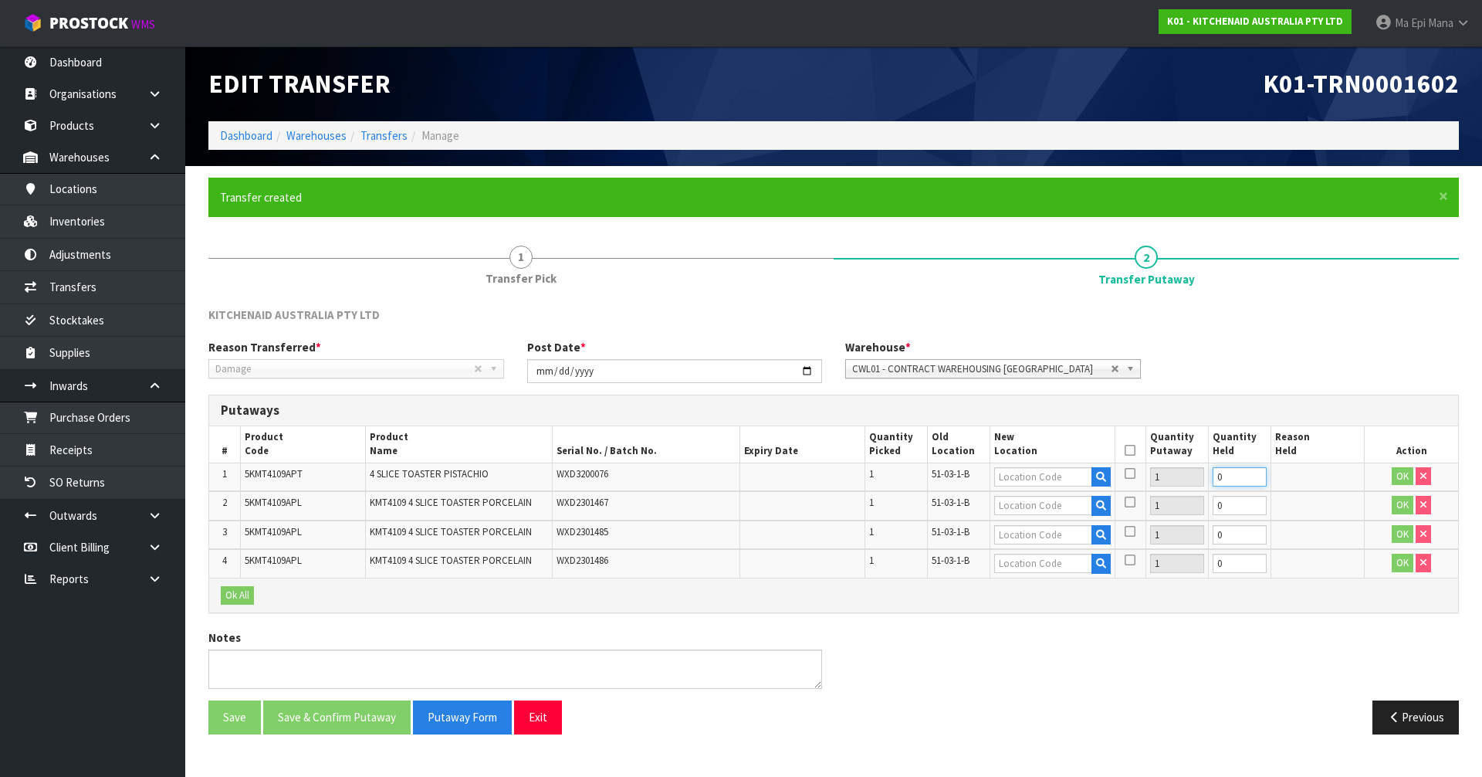
click at [1234, 480] on input "0" at bounding box center [1240, 476] width 54 height 19
type input "1"
click at [1221, 503] on input "0" at bounding box center [1230, 505] width 54 height 19
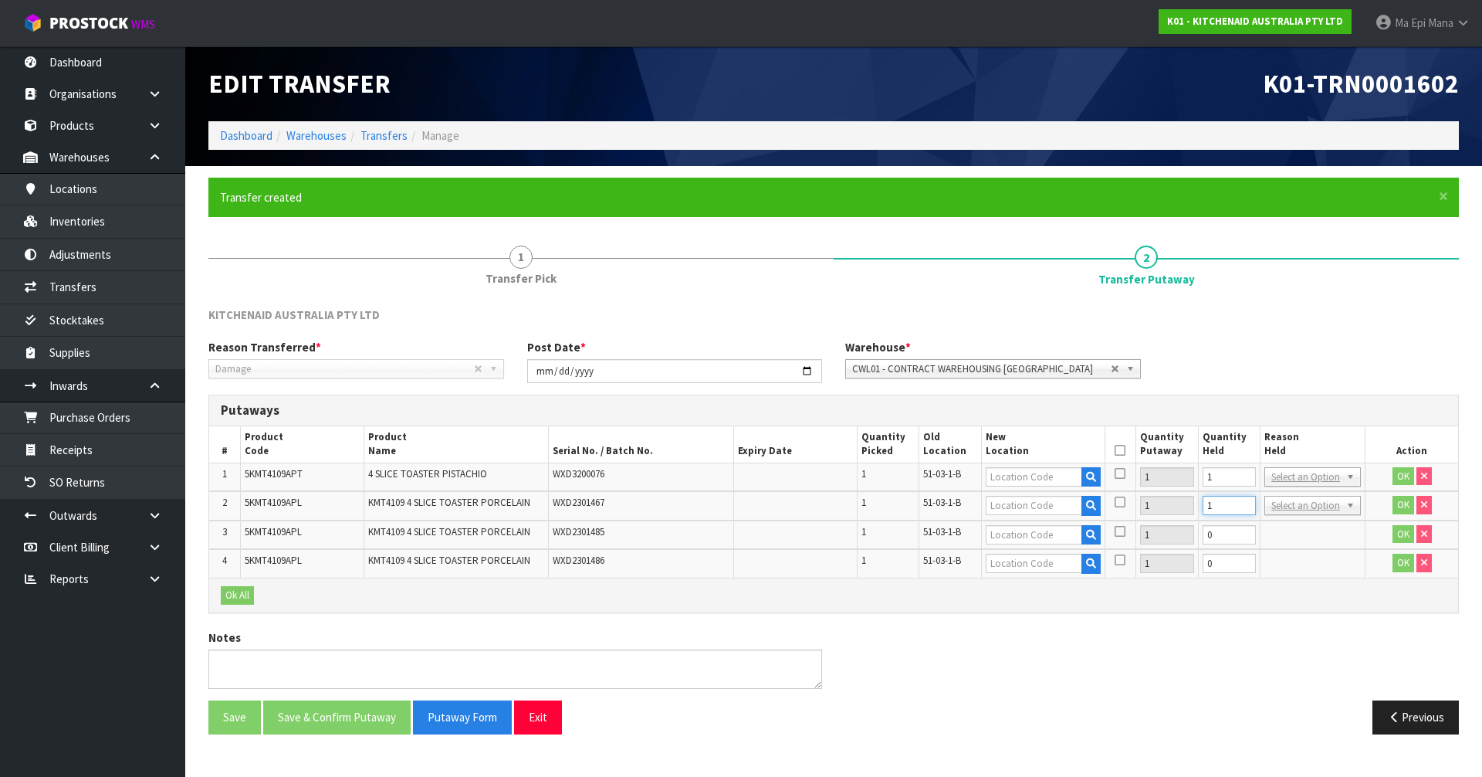
type input "1"
click at [1224, 530] on input "0" at bounding box center [1230, 534] width 54 height 19
type input "1"
click at [1226, 555] on input "0" at bounding box center [1230, 563] width 54 height 19
type input "1"
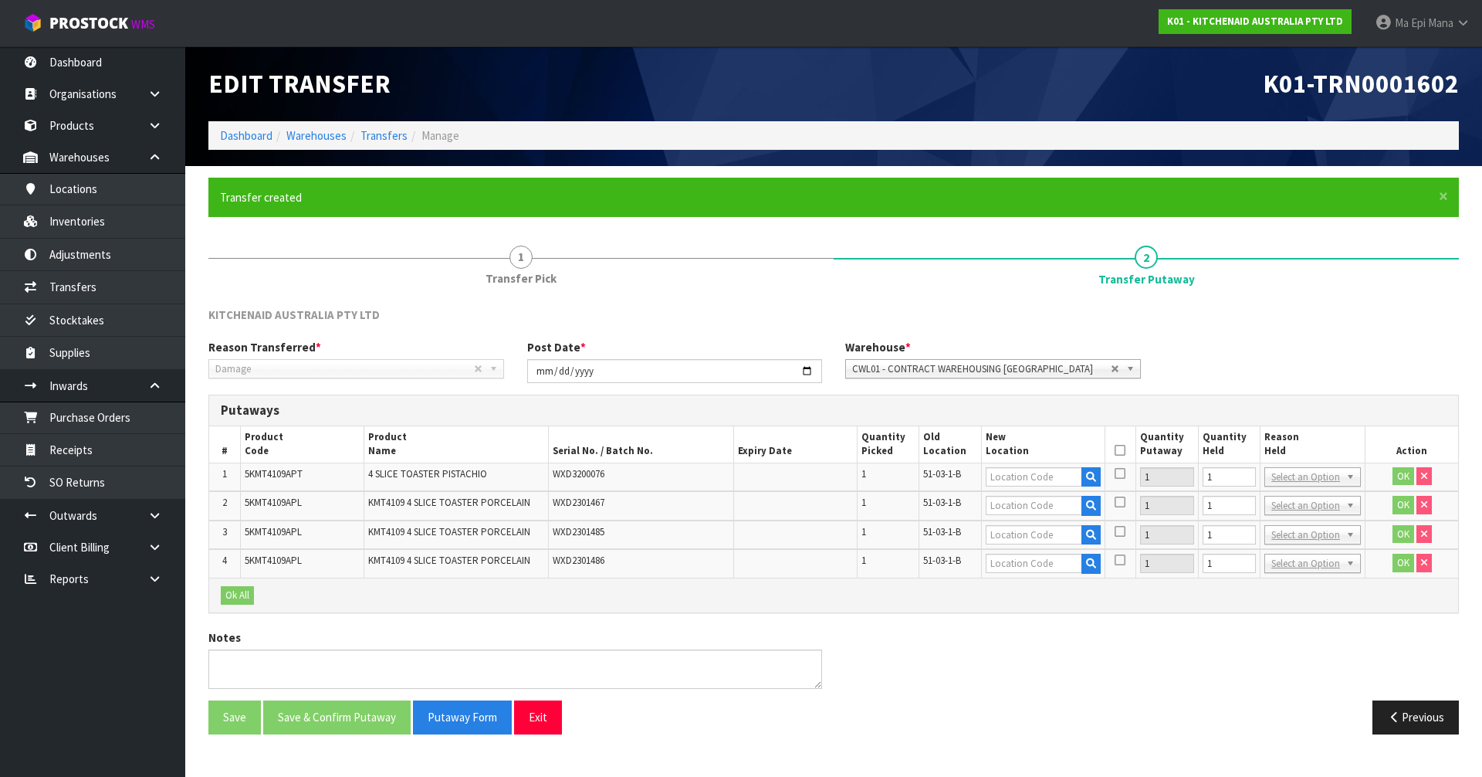
click at [942, 474] on span "51-03-1-B" at bounding box center [942, 473] width 38 height 13
click at [943, 474] on span "51-03-1-B" at bounding box center [942, 473] width 38 height 13
copy tr "51-03-1-B"
click at [1050, 481] on input "text" at bounding box center [1034, 476] width 97 height 19
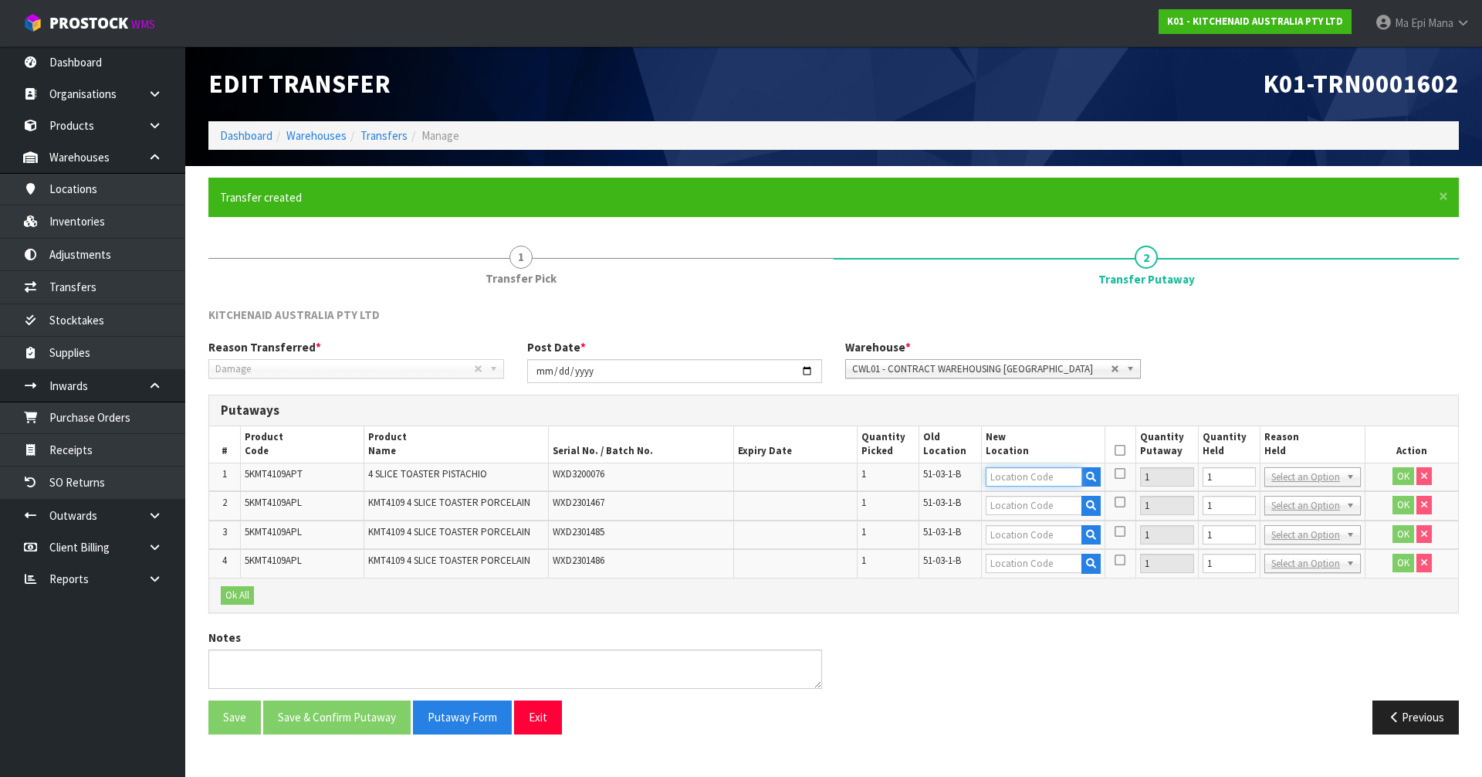
paste input "51-03-1-B"
type input "51-03-1-B"
click at [1025, 499] on input "text" at bounding box center [1034, 505] width 97 height 19
paste input "51-03-1-B"
type input "51-03-1-B"
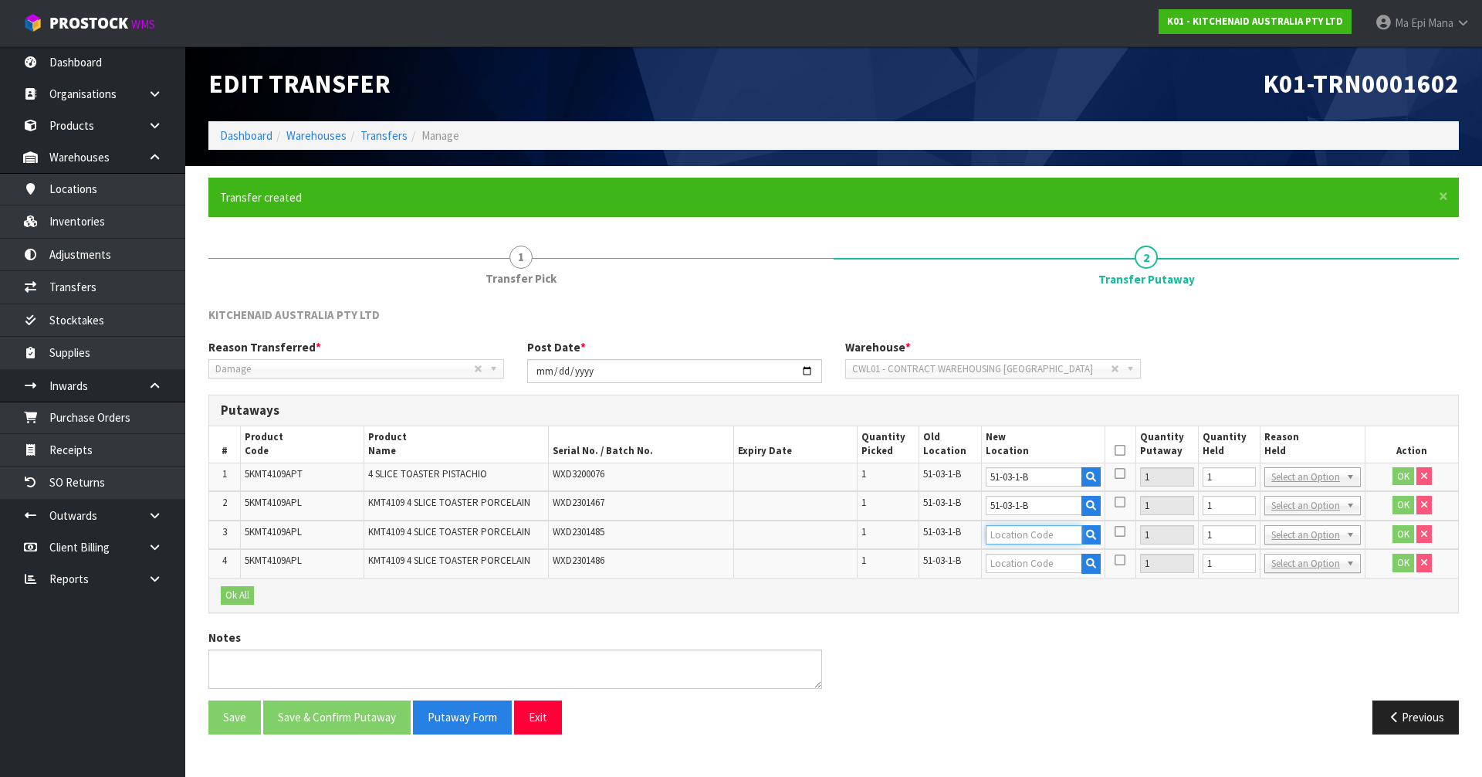
click at [1024, 527] on input "text" at bounding box center [1034, 534] width 97 height 19
paste input "51-03-1-B"
type input "51-03-1-B"
click at [1025, 567] on input "text" at bounding box center [1034, 563] width 97 height 19
paste input "51-03-1-B"
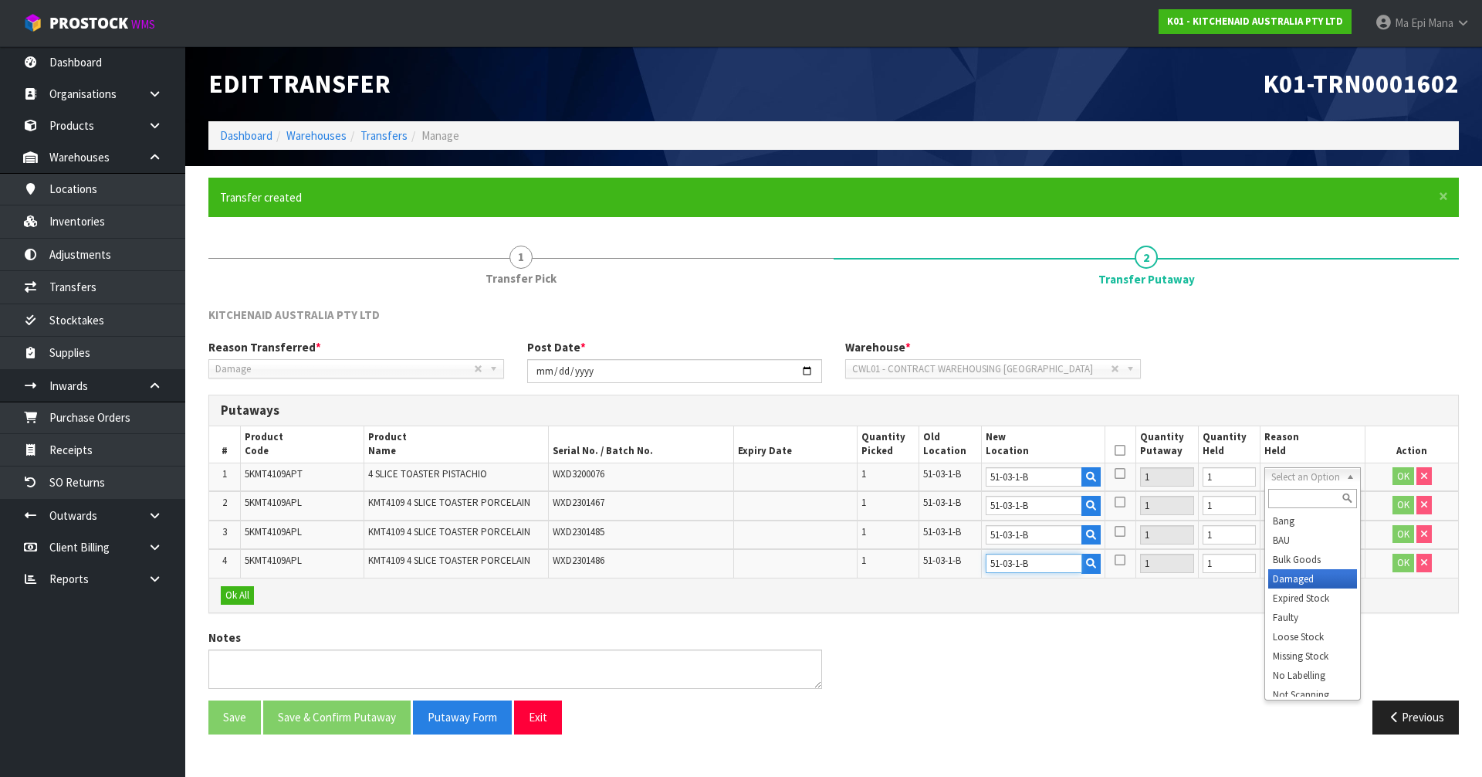
type input "51-03-1-B"
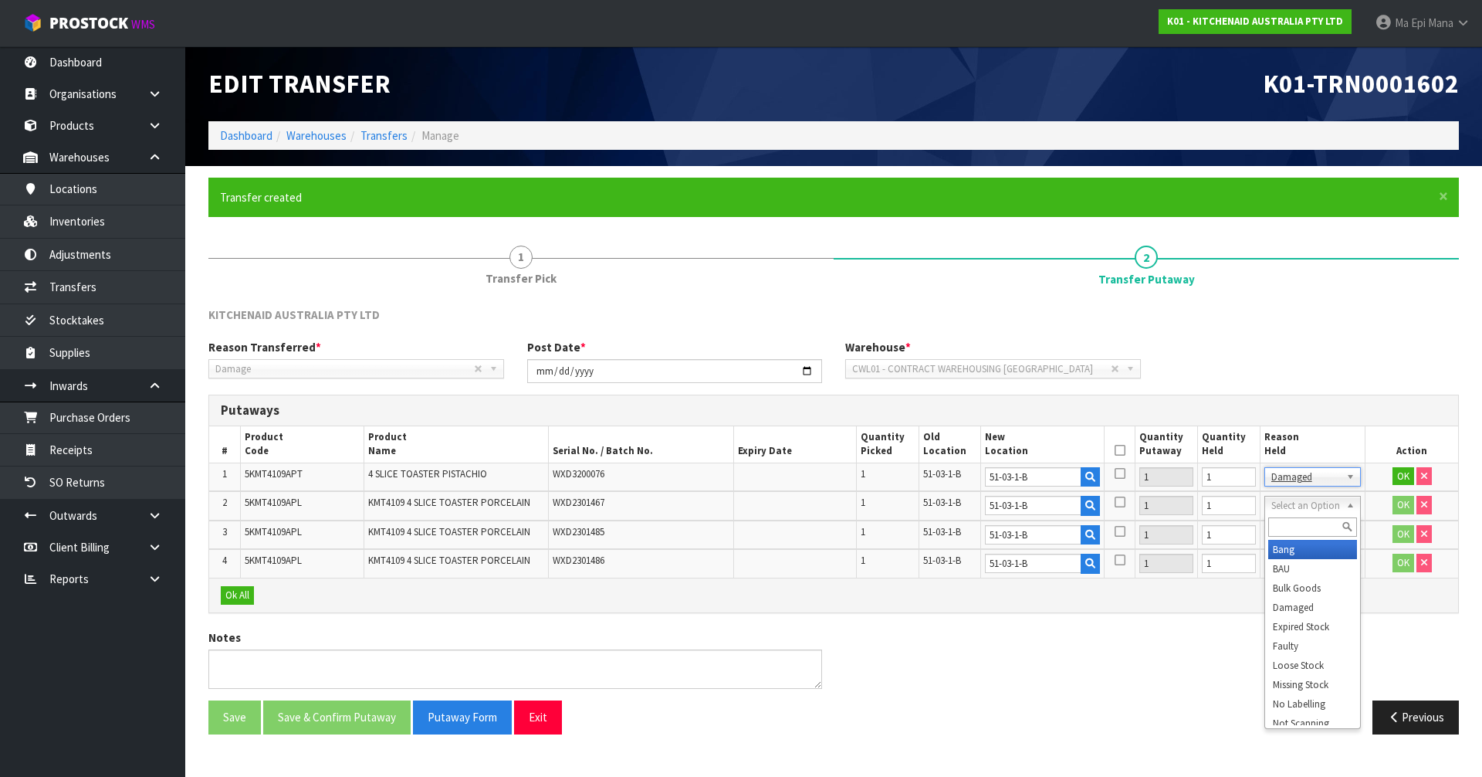
drag, startPoint x: 1308, startPoint y: 506, endPoint x: 1309, endPoint y: 526, distance: 19.4
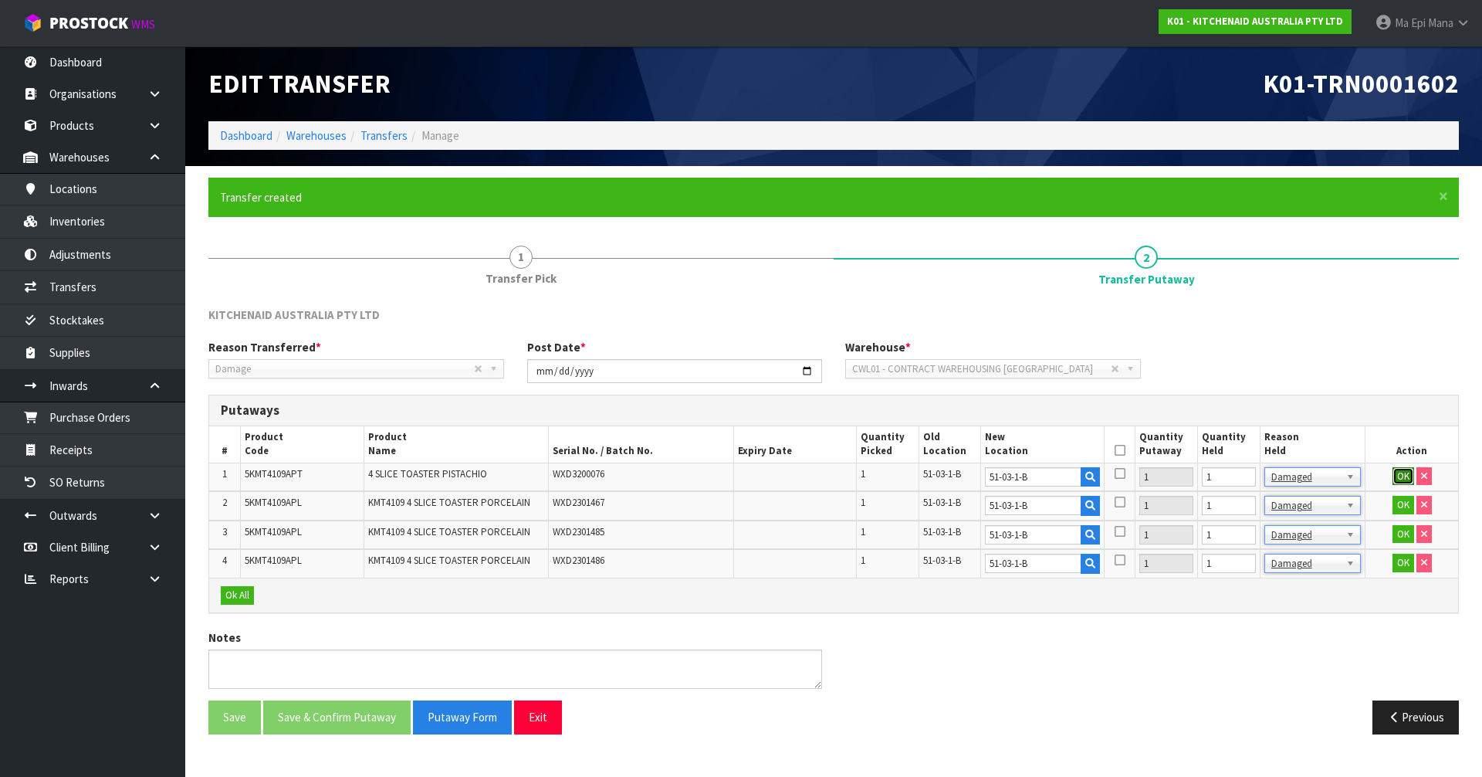
click at [1399, 481] on button "OK" at bounding box center [1404, 476] width 22 height 19
click at [1394, 510] on button "OK" at bounding box center [1404, 505] width 22 height 19
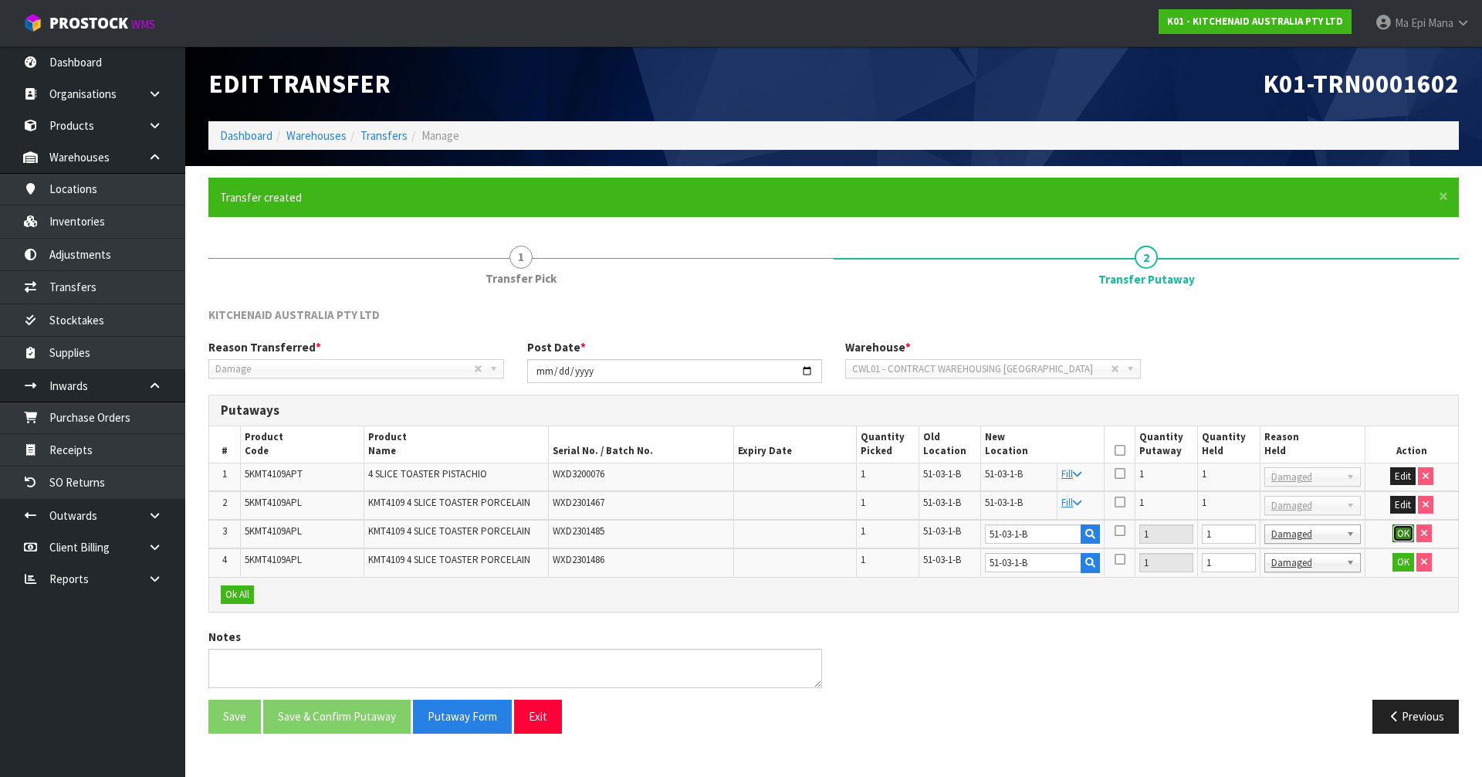
click at [1398, 537] on button "OK" at bounding box center [1404, 533] width 22 height 19
click at [1397, 566] on button "OK" at bounding box center [1404, 562] width 22 height 19
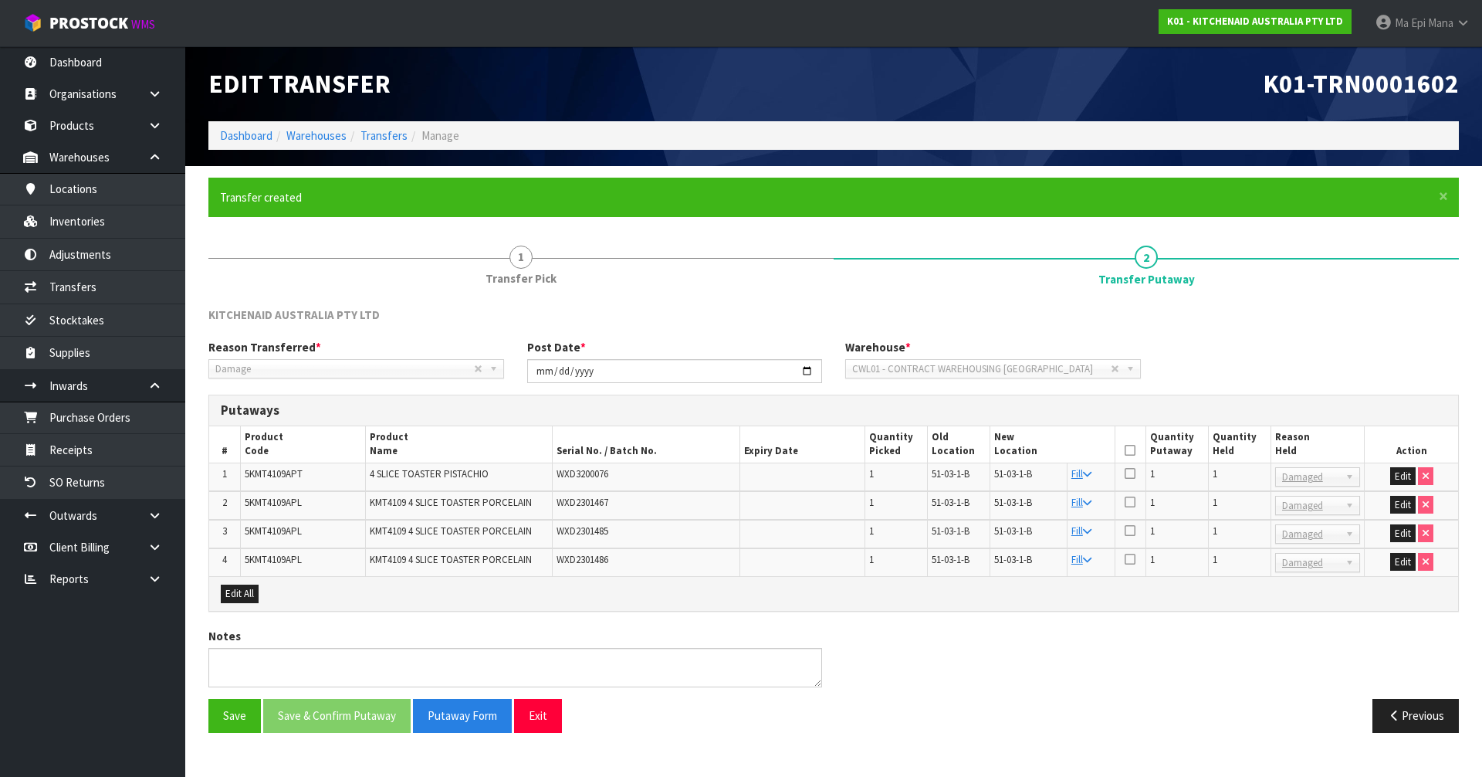
click at [1128, 450] on icon at bounding box center [1130, 450] width 11 height 1
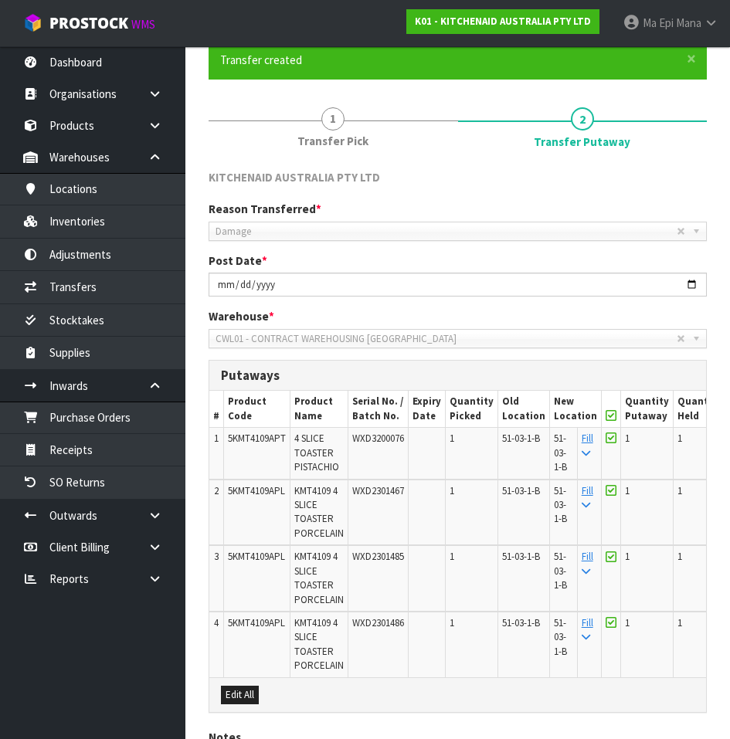
scroll to position [309, 0]
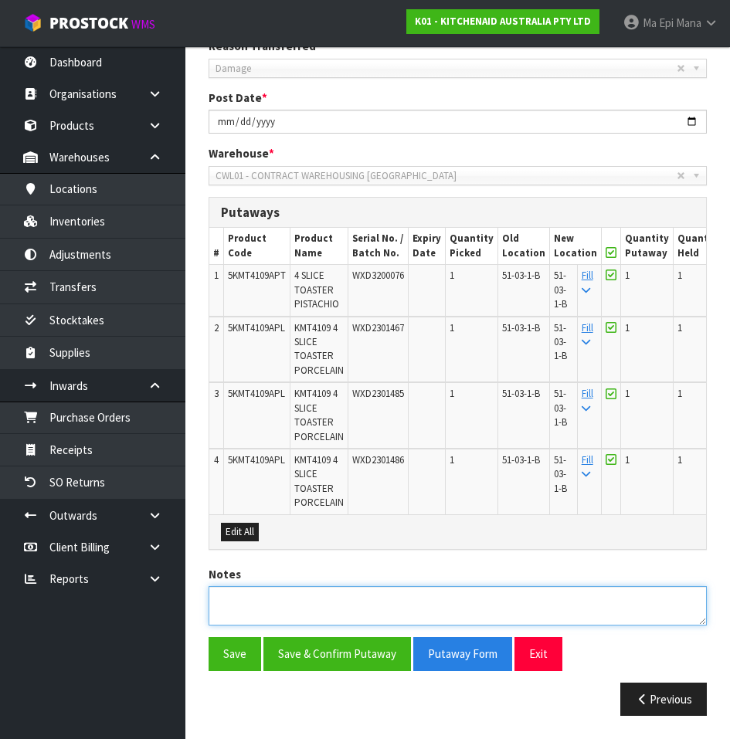
click at [345, 598] on textarea at bounding box center [457, 605] width 498 height 39
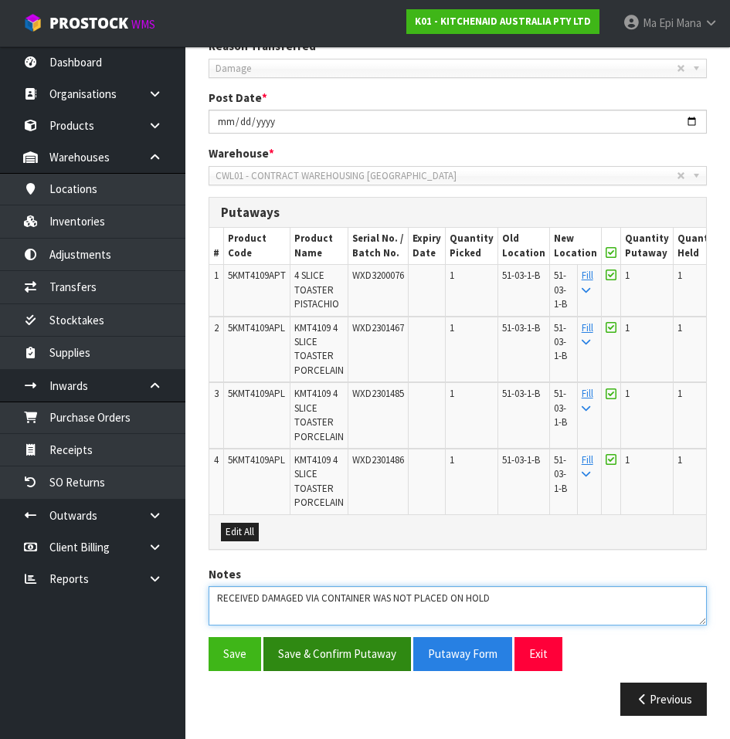
type textarea "RECEIVED DAMAGED VIA CONTAINER WAS NOT PLACED ON HOLD"
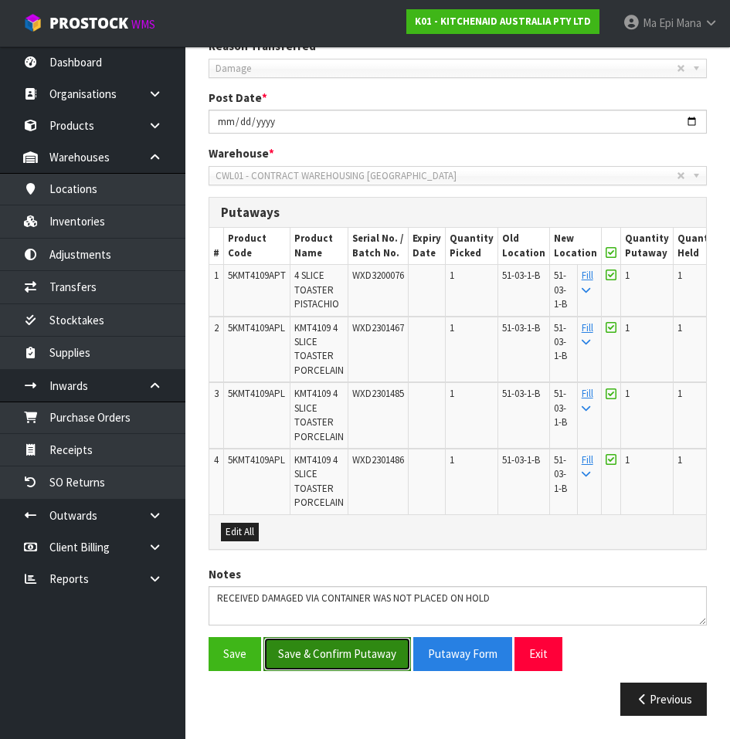
click at [373, 662] on button "Save & Confirm Putaway" at bounding box center [336, 653] width 147 height 33
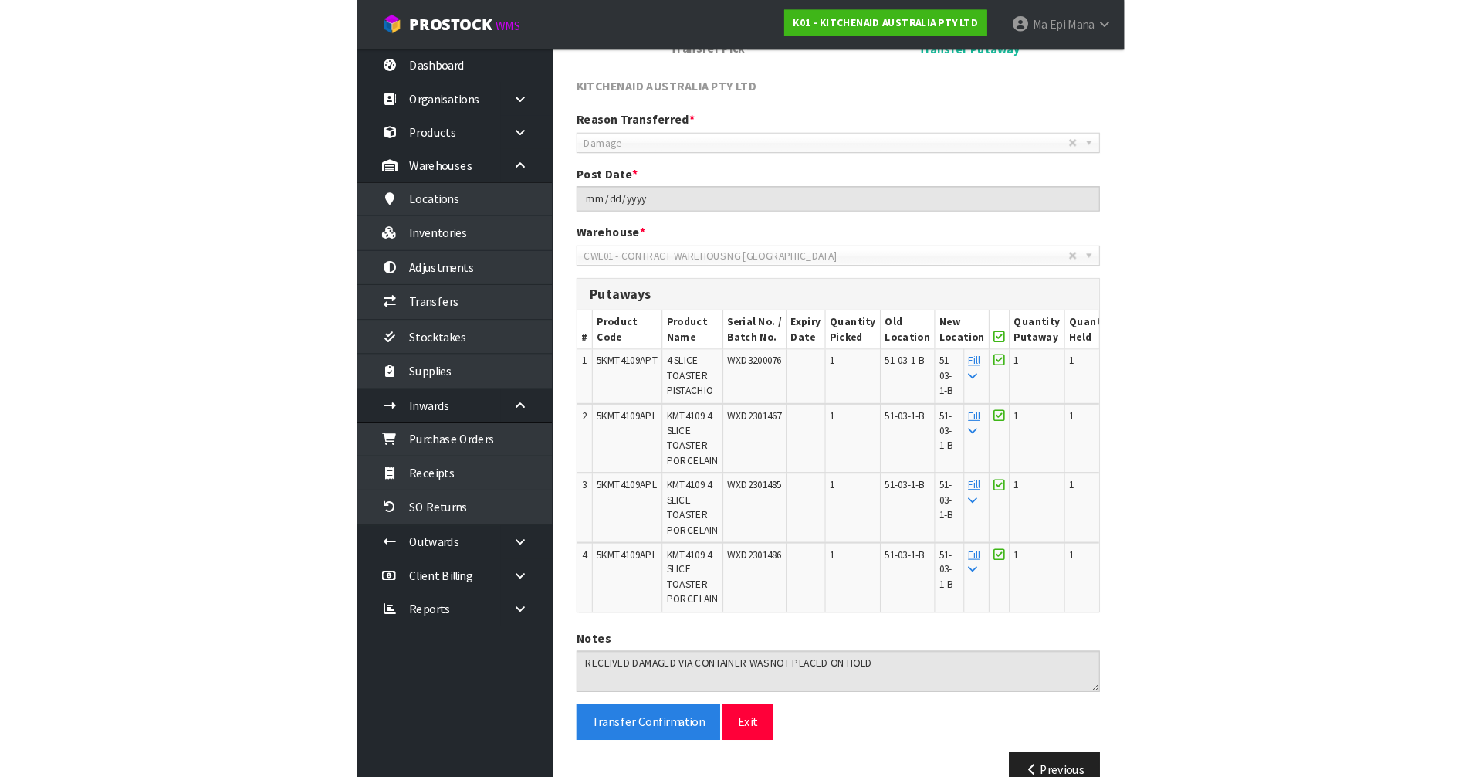
scroll to position [0, 0]
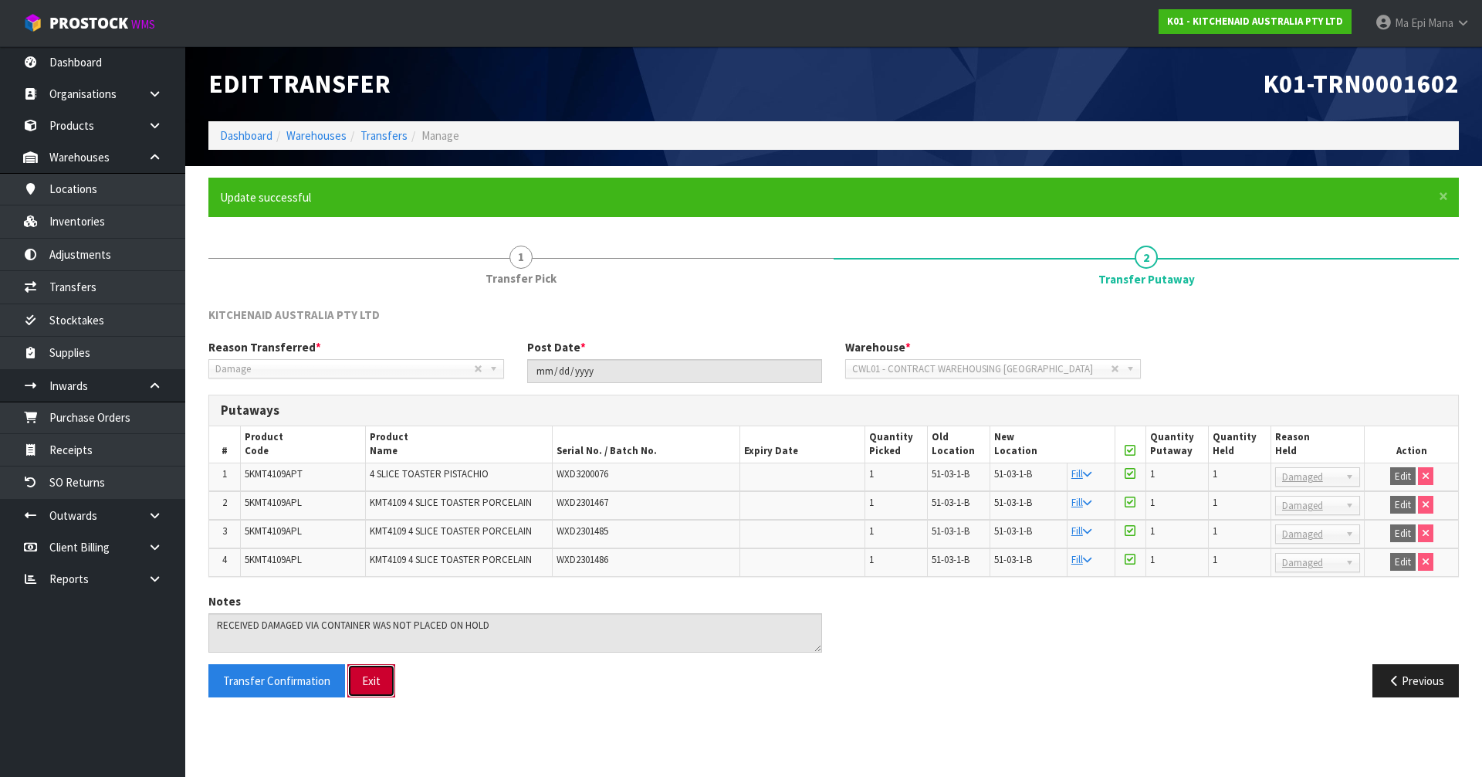
click at [384, 674] on button "Exit" at bounding box center [371, 680] width 48 height 33
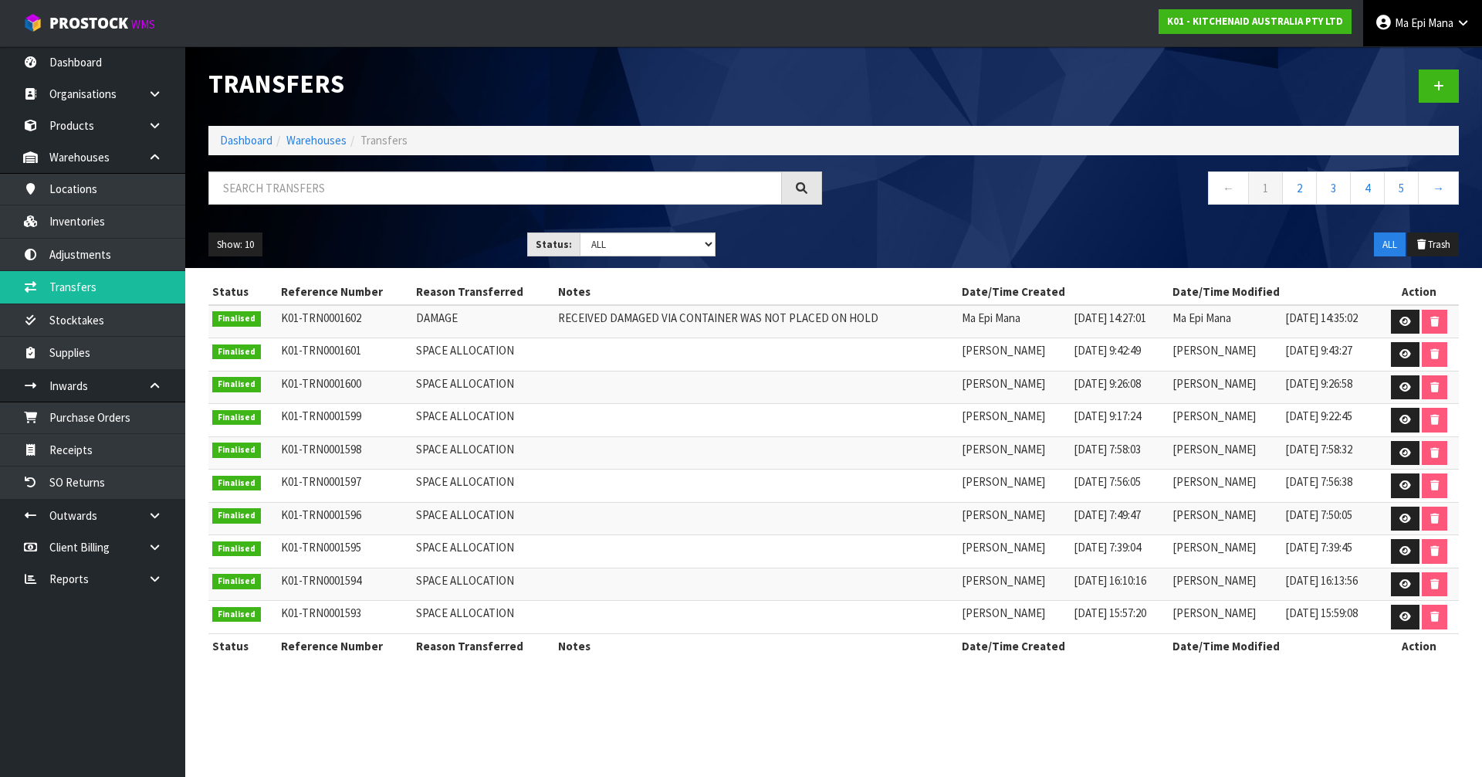
click at [1411, 25] on span "Ma Epi" at bounding box center [1410, 22] width 31 height 15
click at [1418, 72] on link "Logout" at bounding box center [1421, 61] width 122 height 21
